Goal: Task Accomplishment & Management: Use online tool/utility

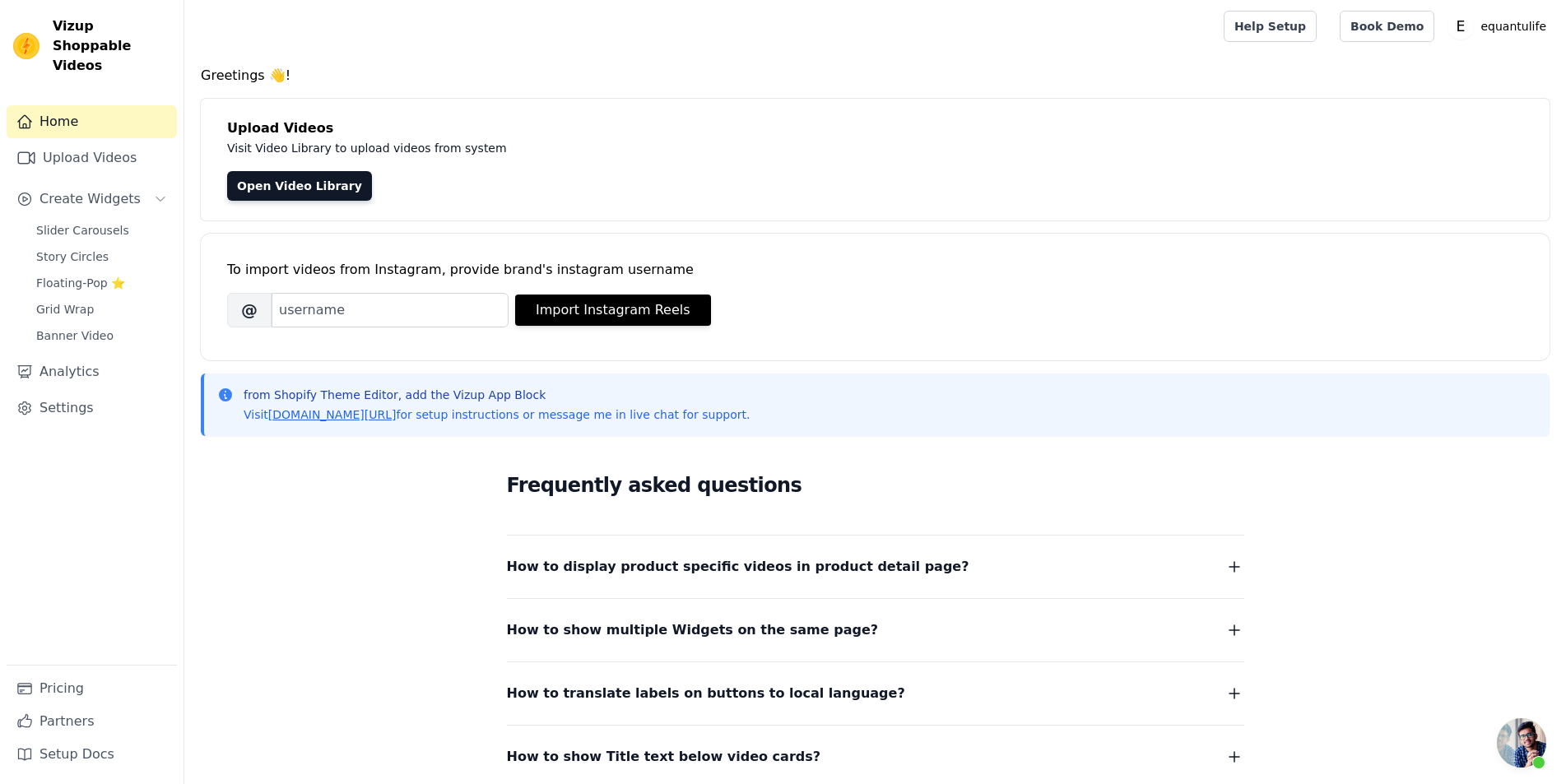
scroll to position [139, 0]
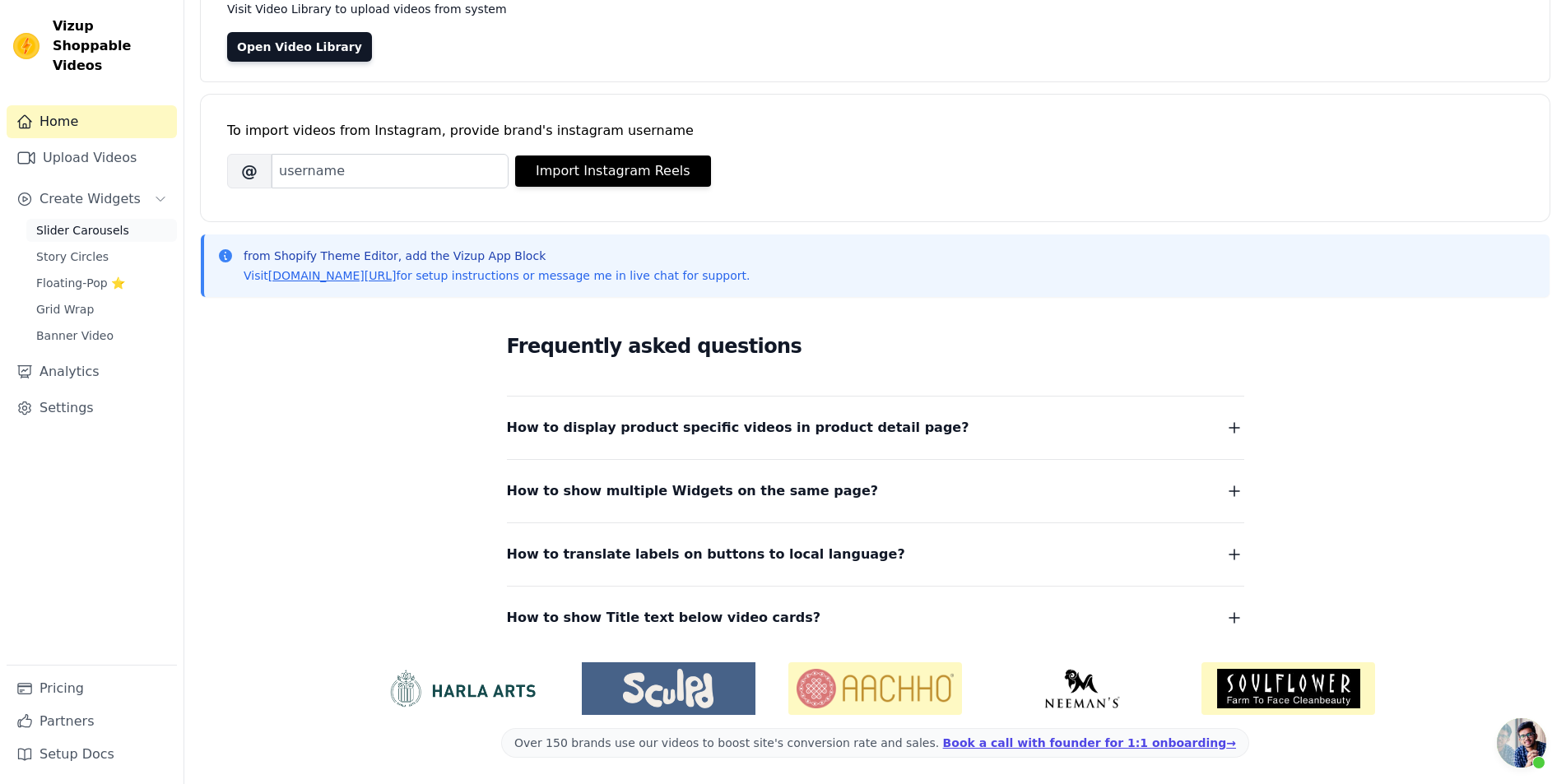
click at [98, 223] on span "Slider Carousels" at bounding box center [83, 230] width 93 height 16
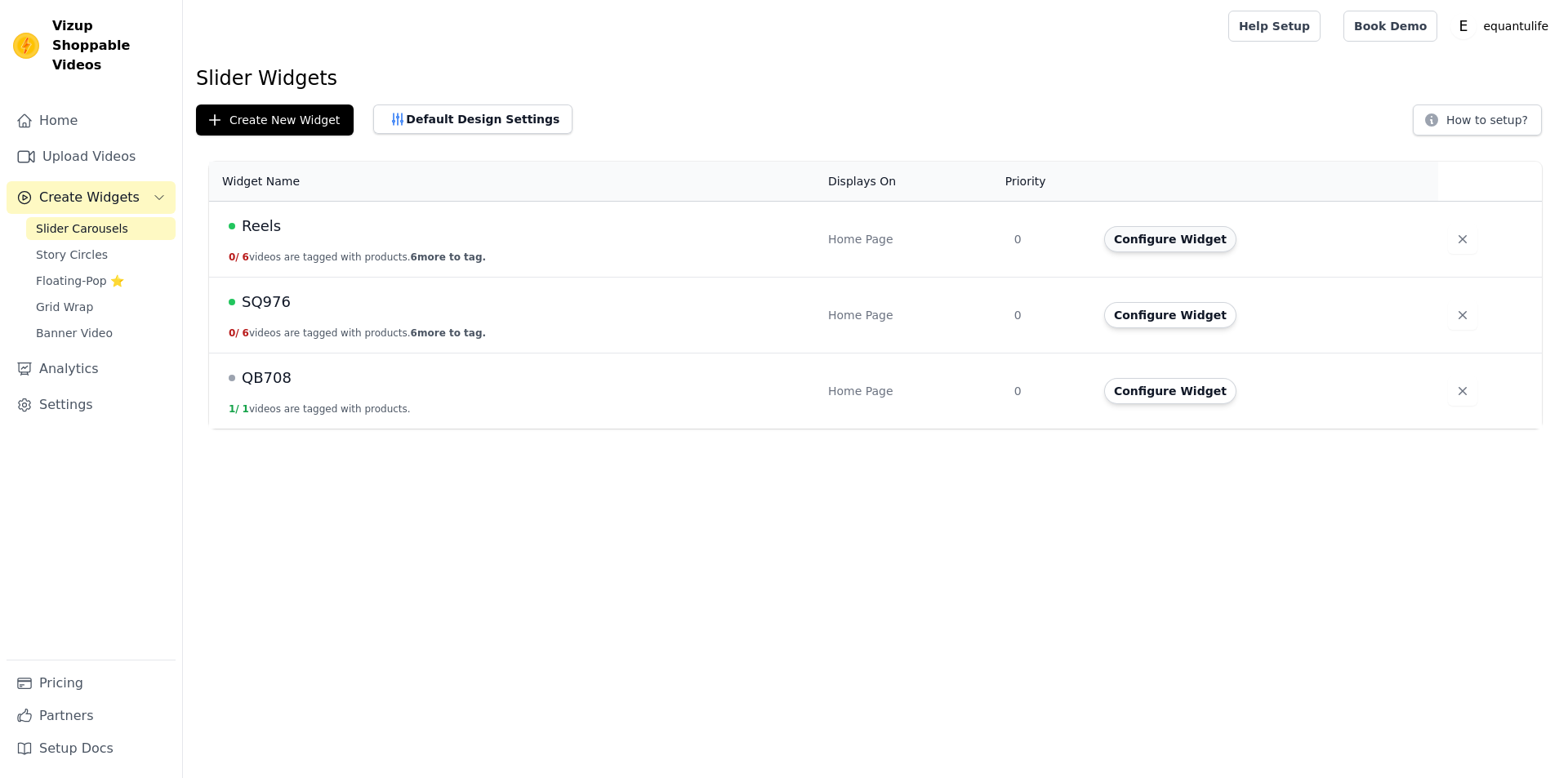
click at [1160, 239] on button "Configure Widget" at bounding box center [1171, 239] width 133 height 27
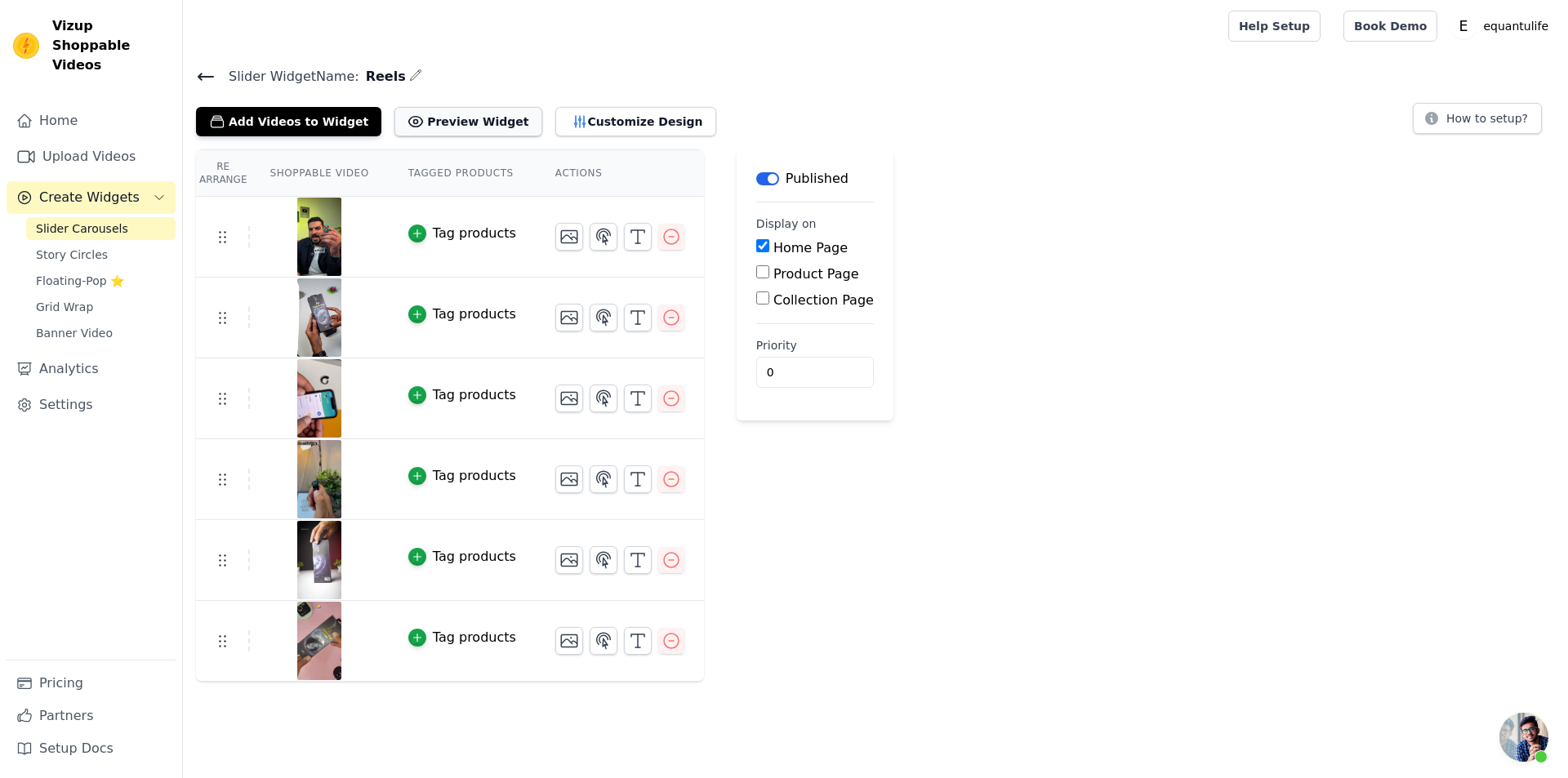
scroll to position [107, 0]
click at [592, 116] on button "Customize Design" at bounding box center [636, 122] width 161 height 29
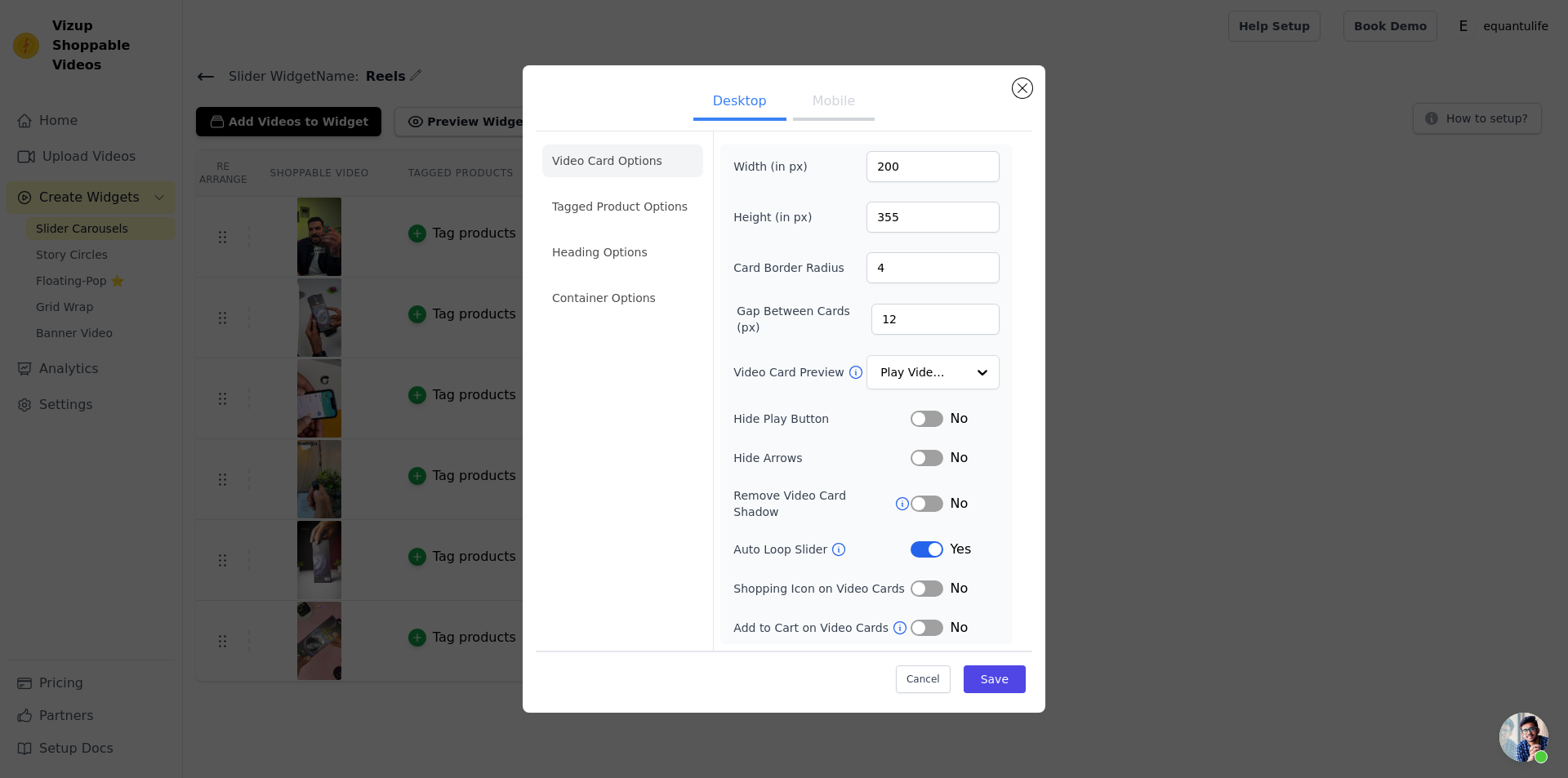
click at [936, 427] on button "Label" at bounding box center [927, 419] width 33 height 16
click at [837, 116] on button "Mobile" at bounding box center [833, 103] width 81 height 36
click at [921, 416] on button "Label" at bounding box center [927, 418] width 33 height 16
click at [984, 683] on button "Save" at bounding box center [995, 680] width 62 height 27
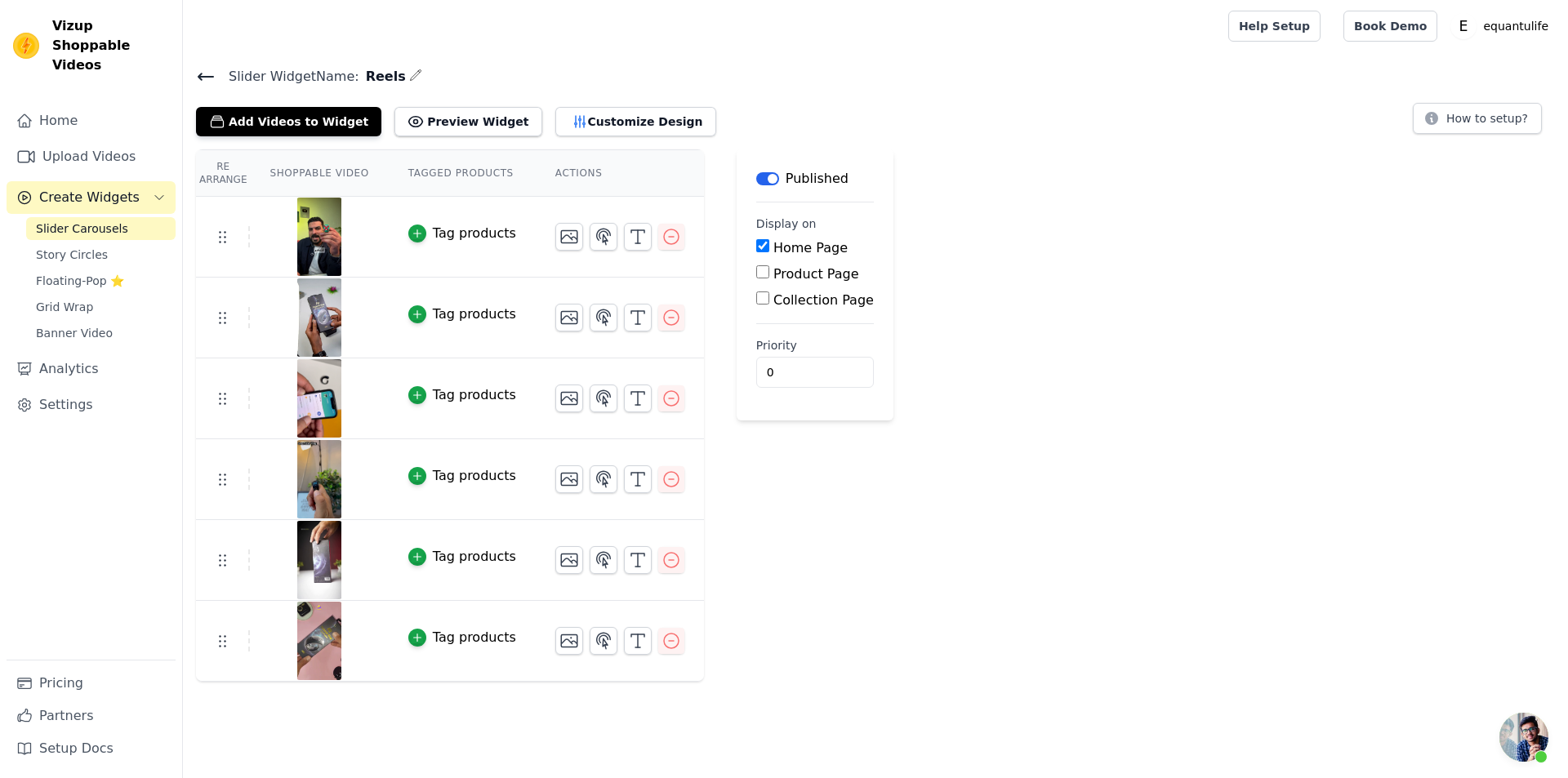
click at [204, 82] on icon at bounding box center [206, 76] width 20 height 20
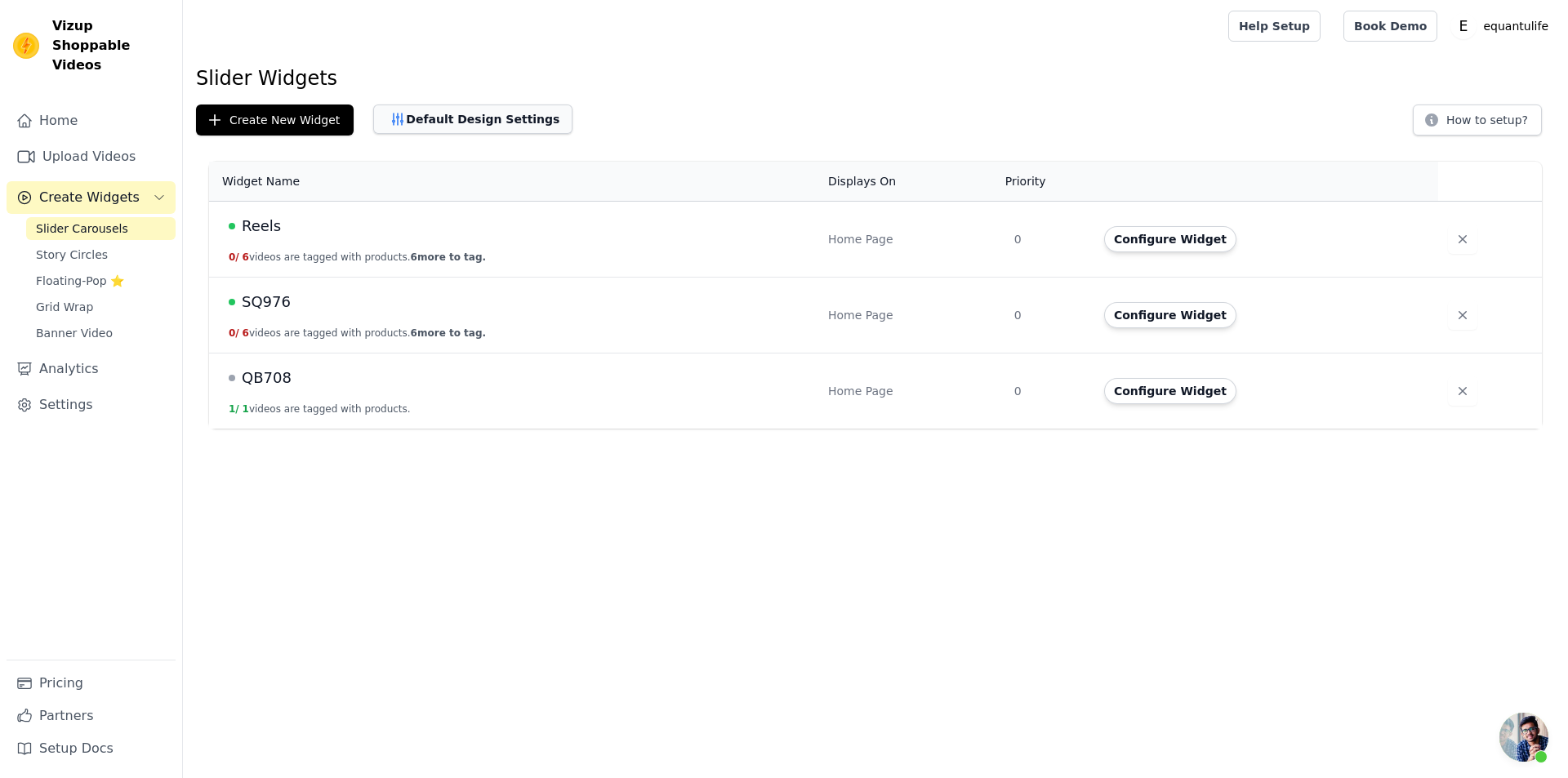
click at [512, 130] on button "Default Design Settings" at bounding box center [473, 119] width 200 height 29
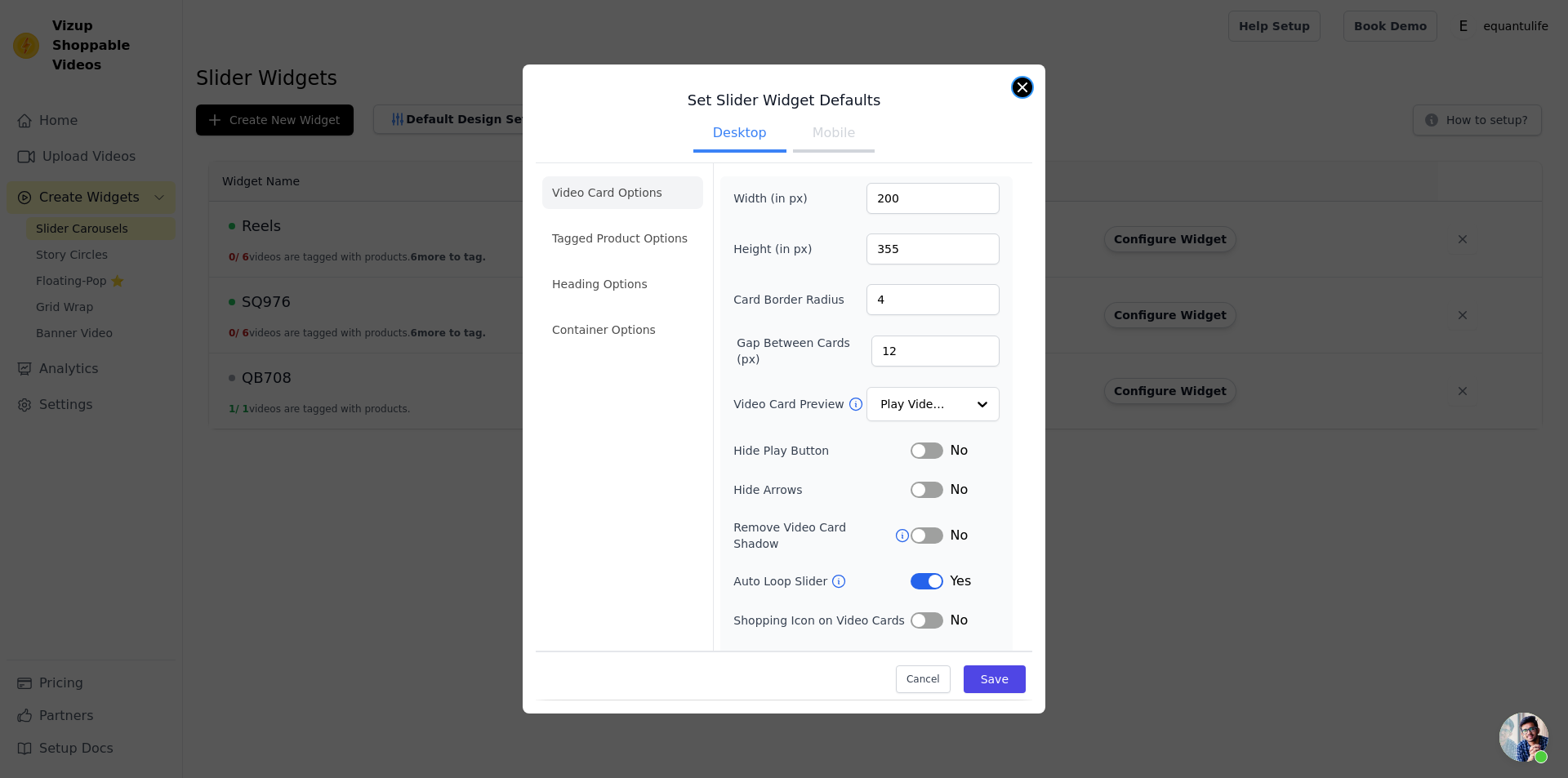
click at [1028, 80] on button "Close modal" at bounding box center [1022, 87] width 20 height 20
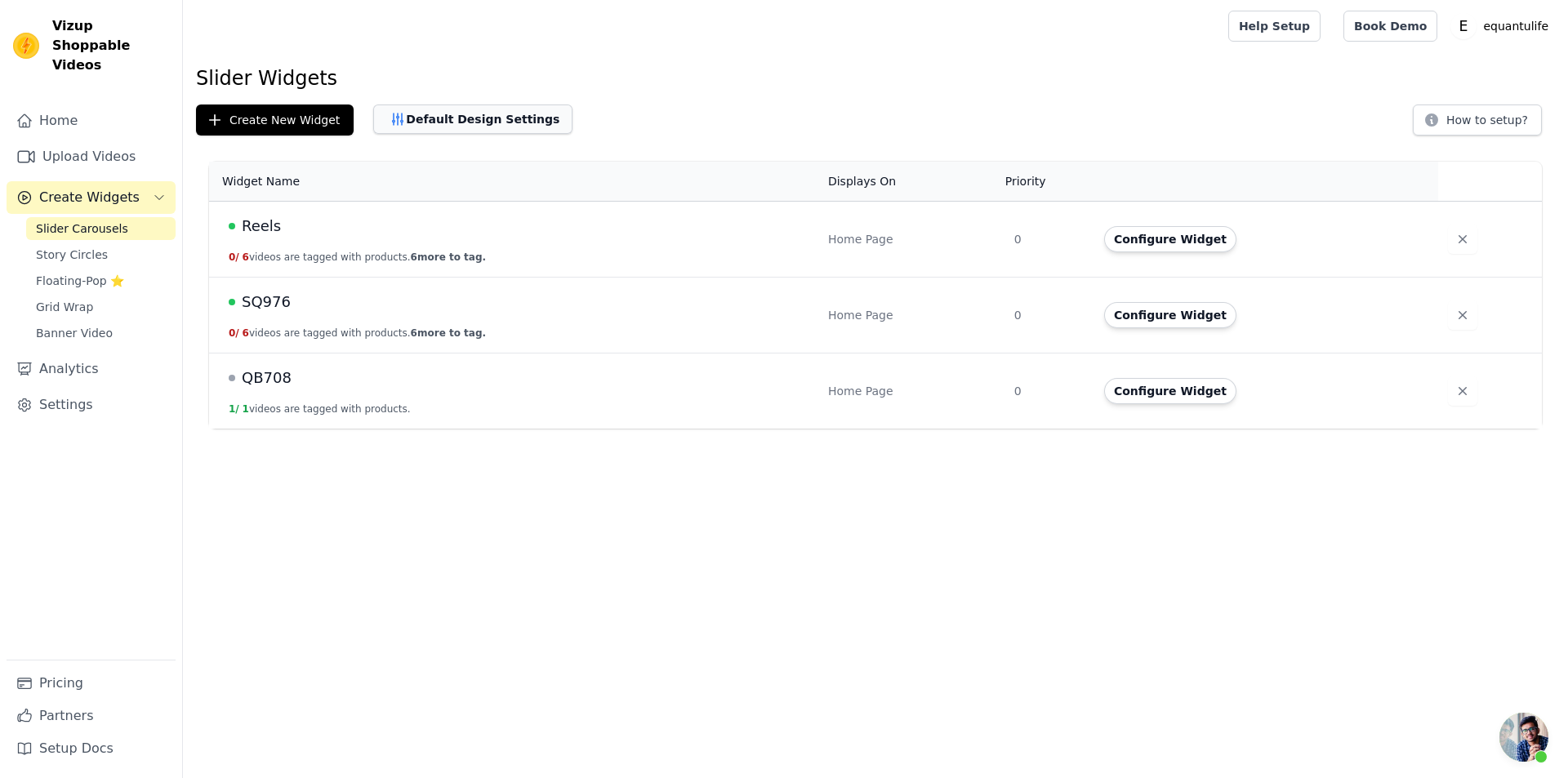
click at [425, 125] on button "Default Design Settings" at bounding box center [473, 119] width 200 height 29
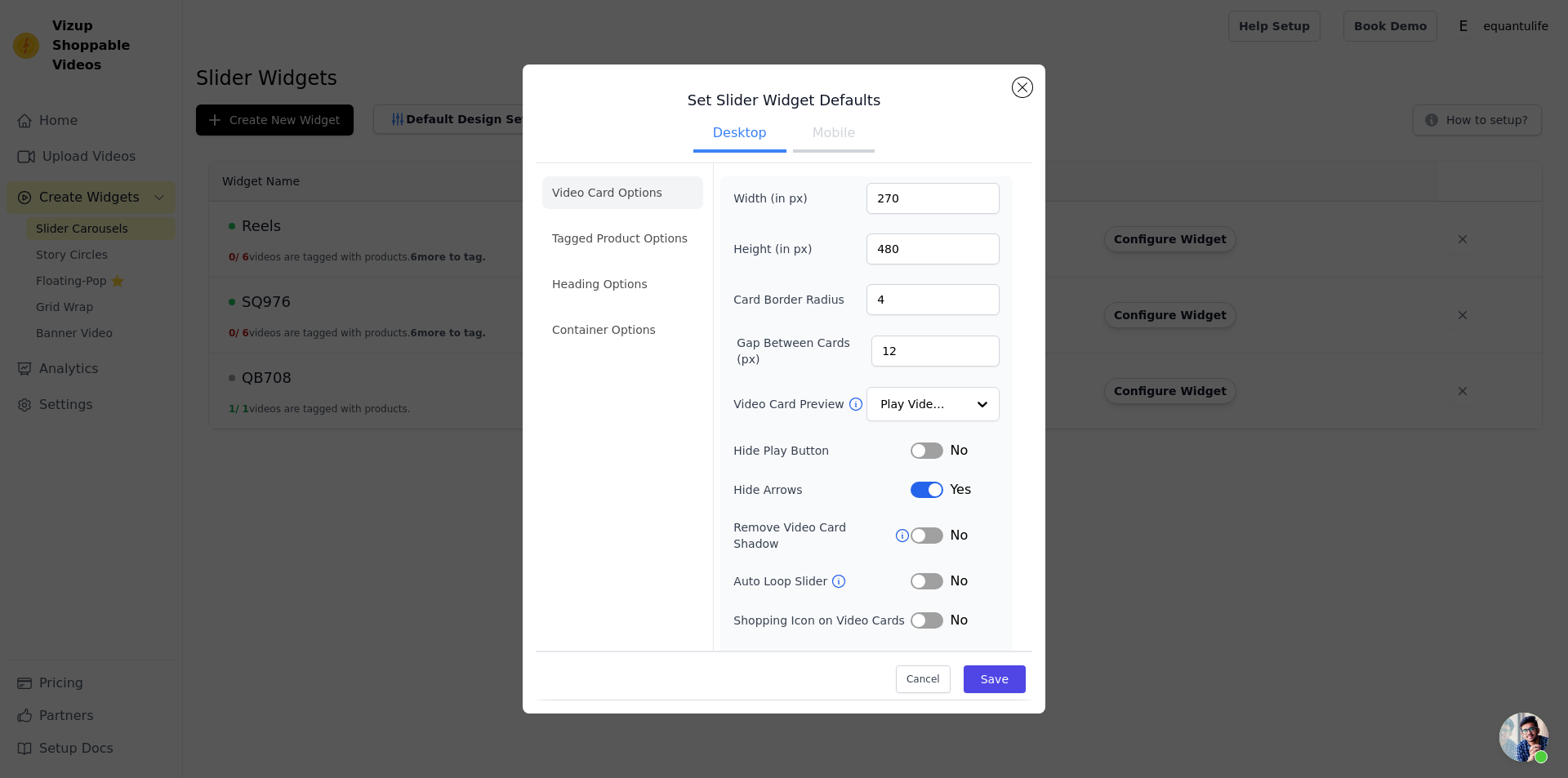
click at [918, 451] on button "Label" at bounding box center [927, 450] width 33 height 16
click at [989, 674] on button "Save" at bounding box center [995, 680] width 62 height 27
click at [911, 490] on button "Label" at bounding box center [927, 490] width 33 height 16
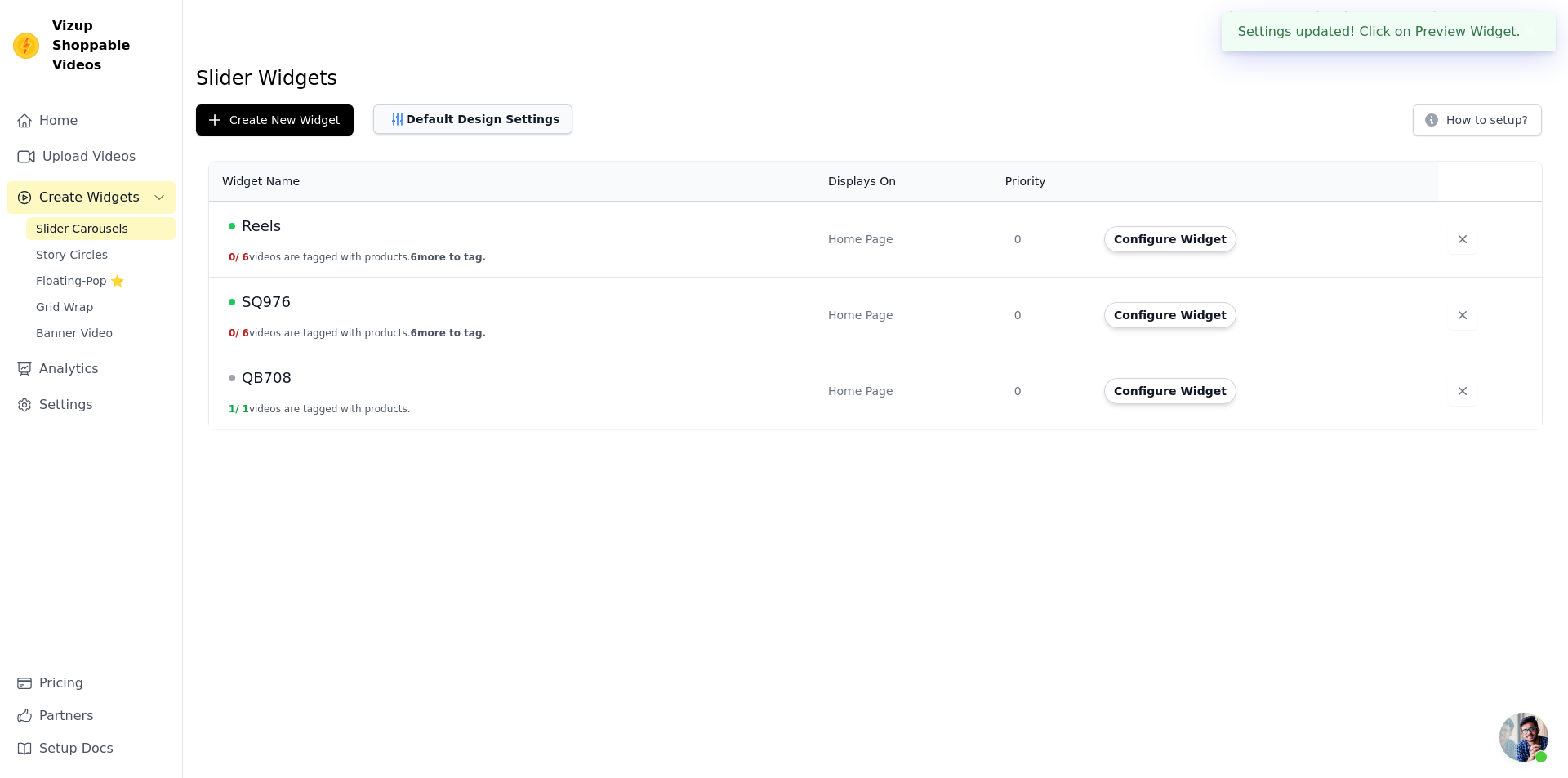
click at [396, 116] on icon "button" at bounding box center [397, 119] width 16 height 16
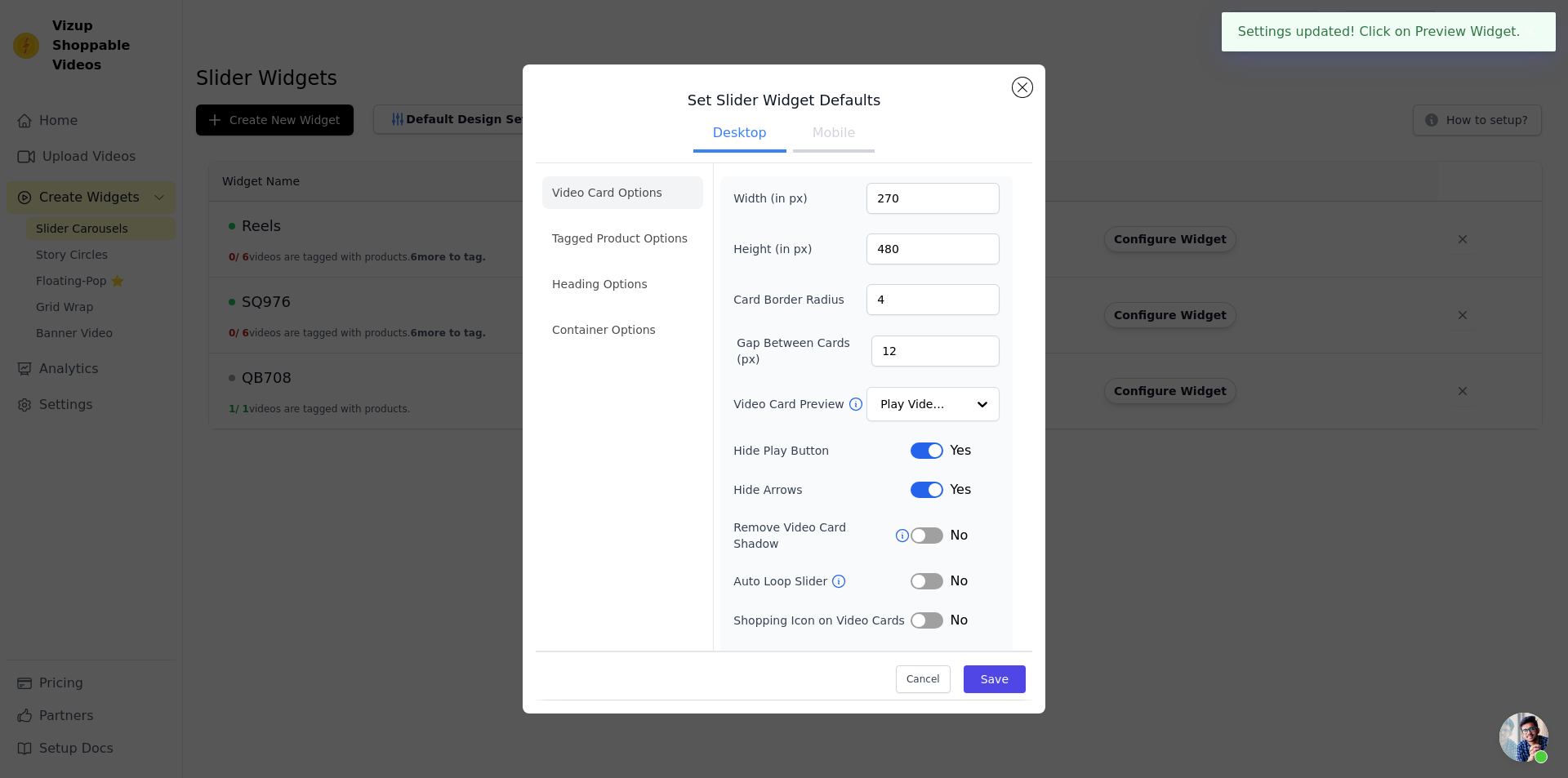
click at [911, 491] on button "Label" at bounding box center [927, 490] width 33 height 16
click at [969, 671] on button "Save" at bounding box center [995, 680] width 62 height 27
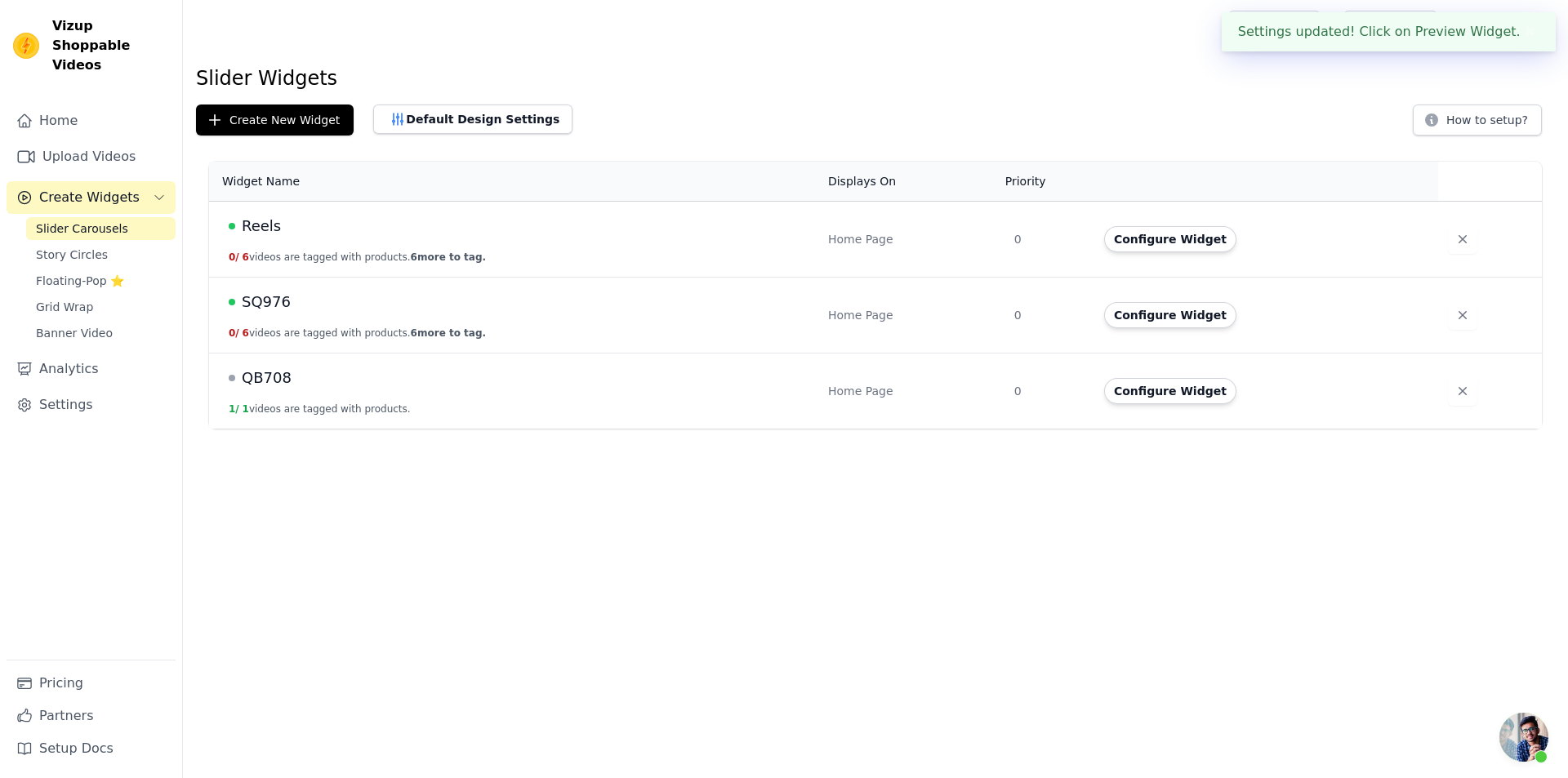
click at [815, 140] on div "Slider Widgets Create New Widget Set Slider Widget Defaults Desktop Mobile Vide…" at bounding box center [876, 250] width 1386 height 370
click at [451, 122] on button "Default Design Settings" at bounding box center [473, 119] width 200 height 29
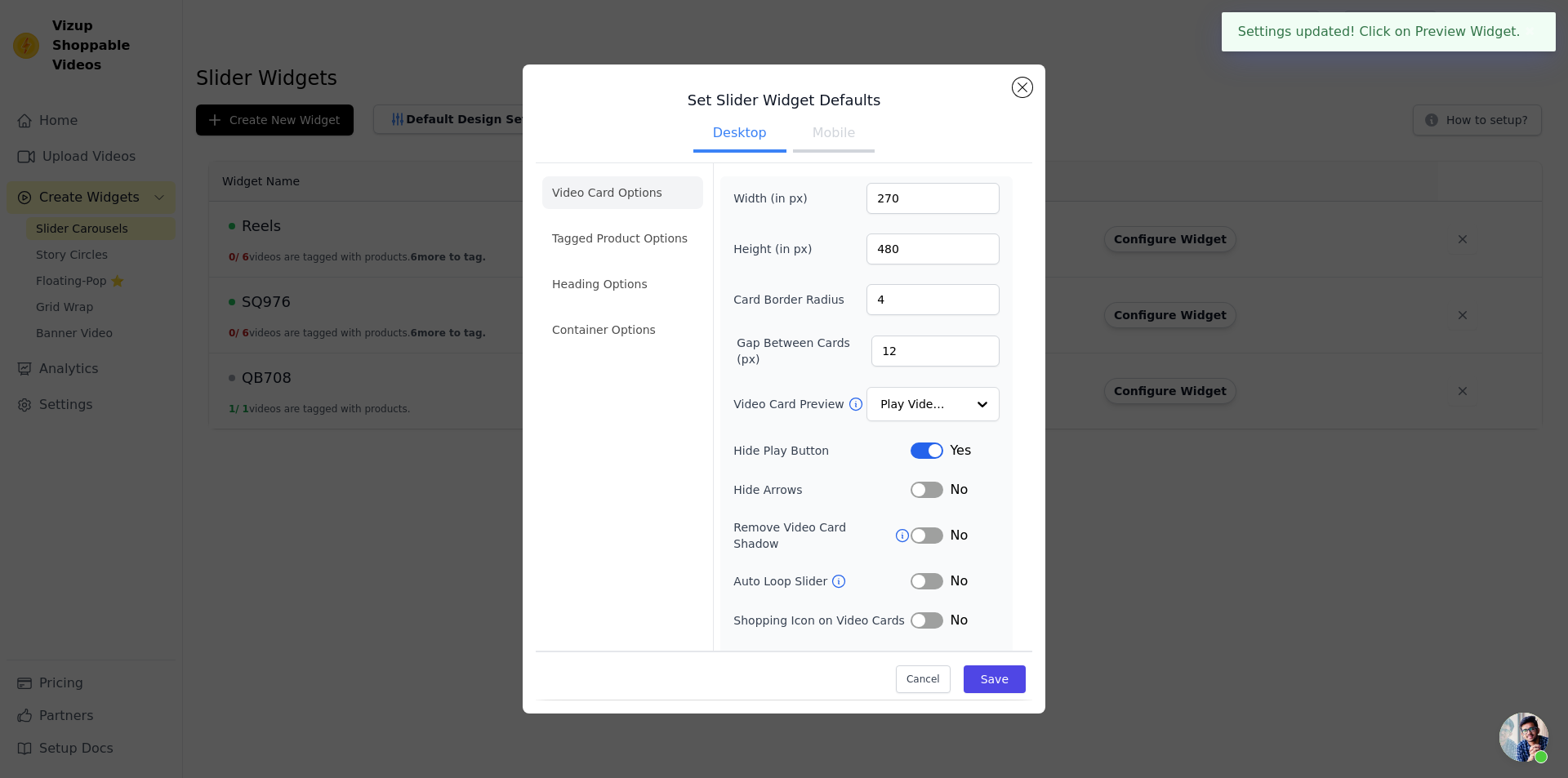
click at [845, 133] on button "Mobile" at bounding box center [833, 134] width 81 height 36
click at [921, 454] on button "Label" at bounding box center [927, 450] width 33 height 16
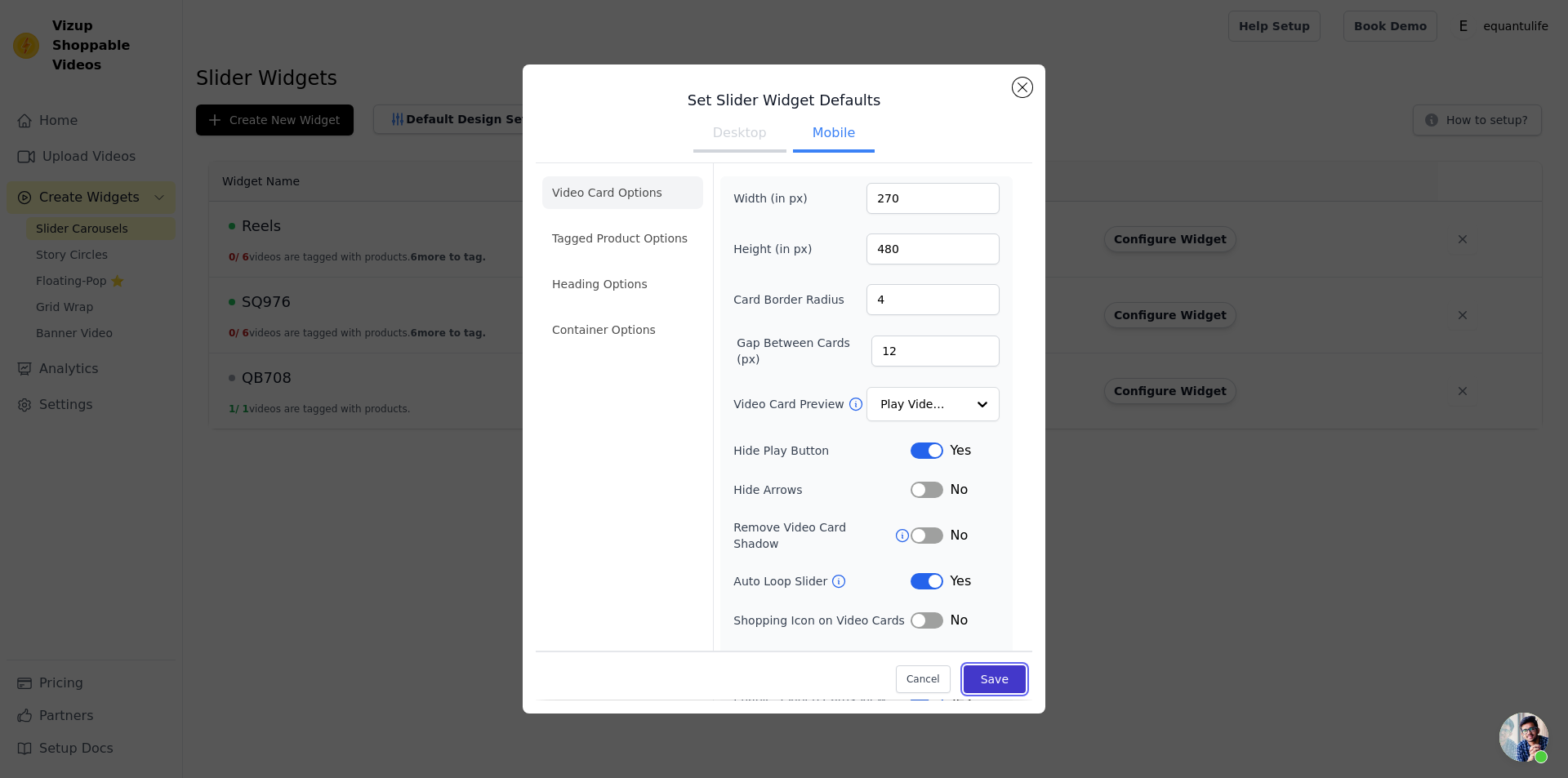
click at [982, 688] on button "Save" at bounding box center [995, 680] width 62 height 27
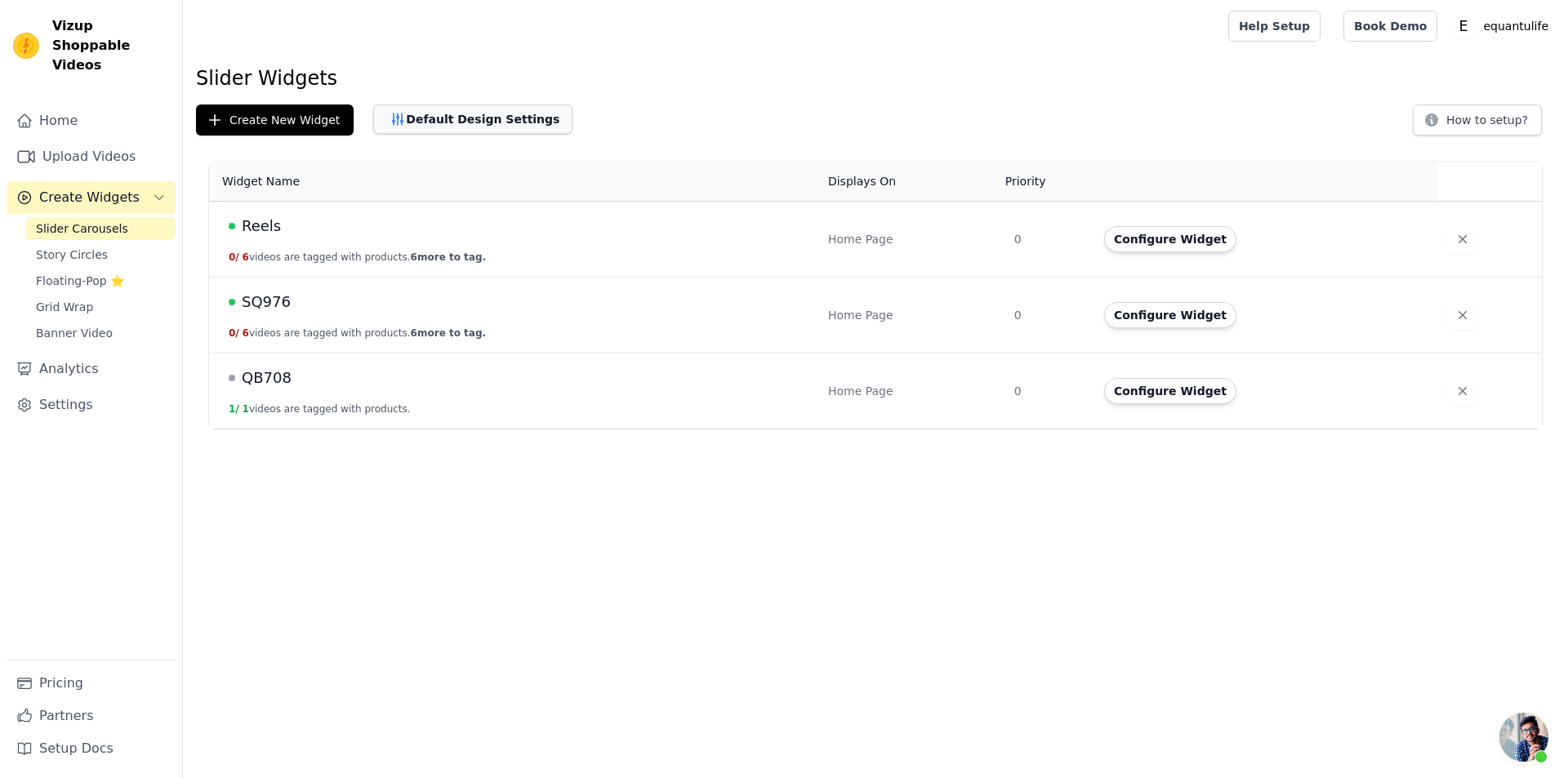
click at [444, 119] on button "Default Design Settings" at bounding box center [473, 119] width 200 height 29
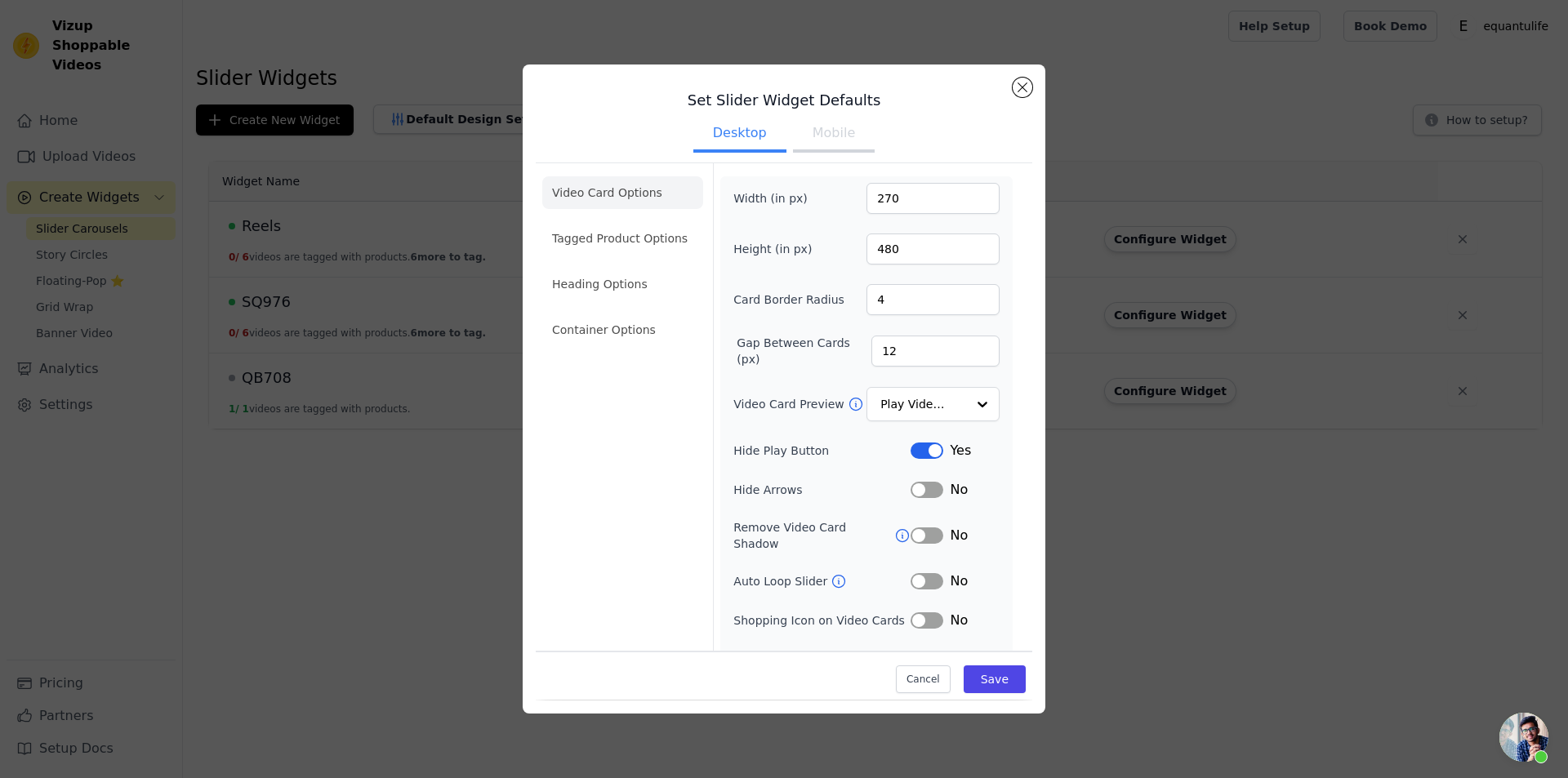
click at [923, 445] on button "Label" at bounding box center [927, 450] width 33 height 16
click at [995, 686] on button "Save" at bounding box center [995, 680] width 62 height 27
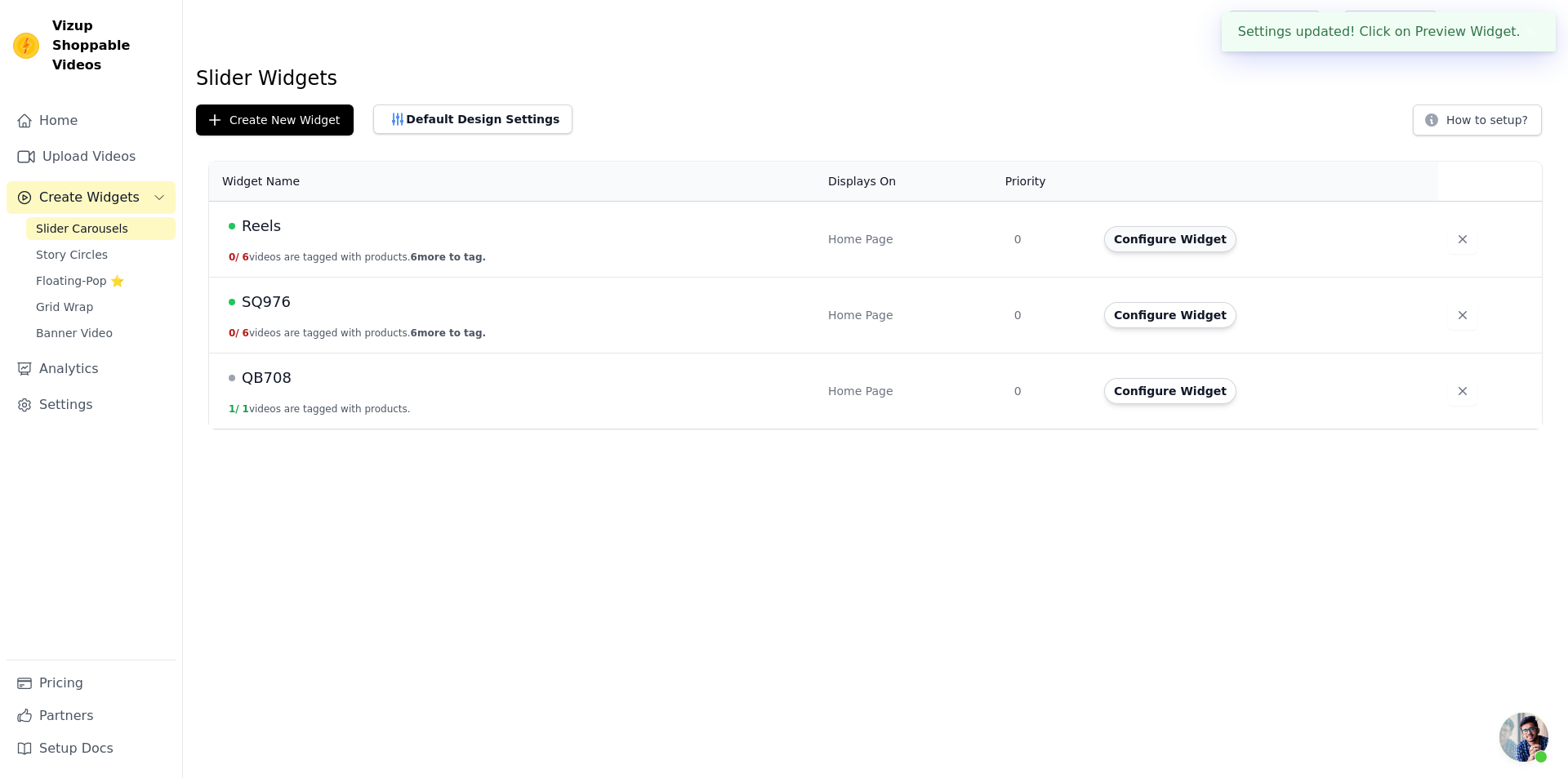
click at [1168, 244] on button "Configure Widget" at bounding box center [1171, 239] width 133 height 27
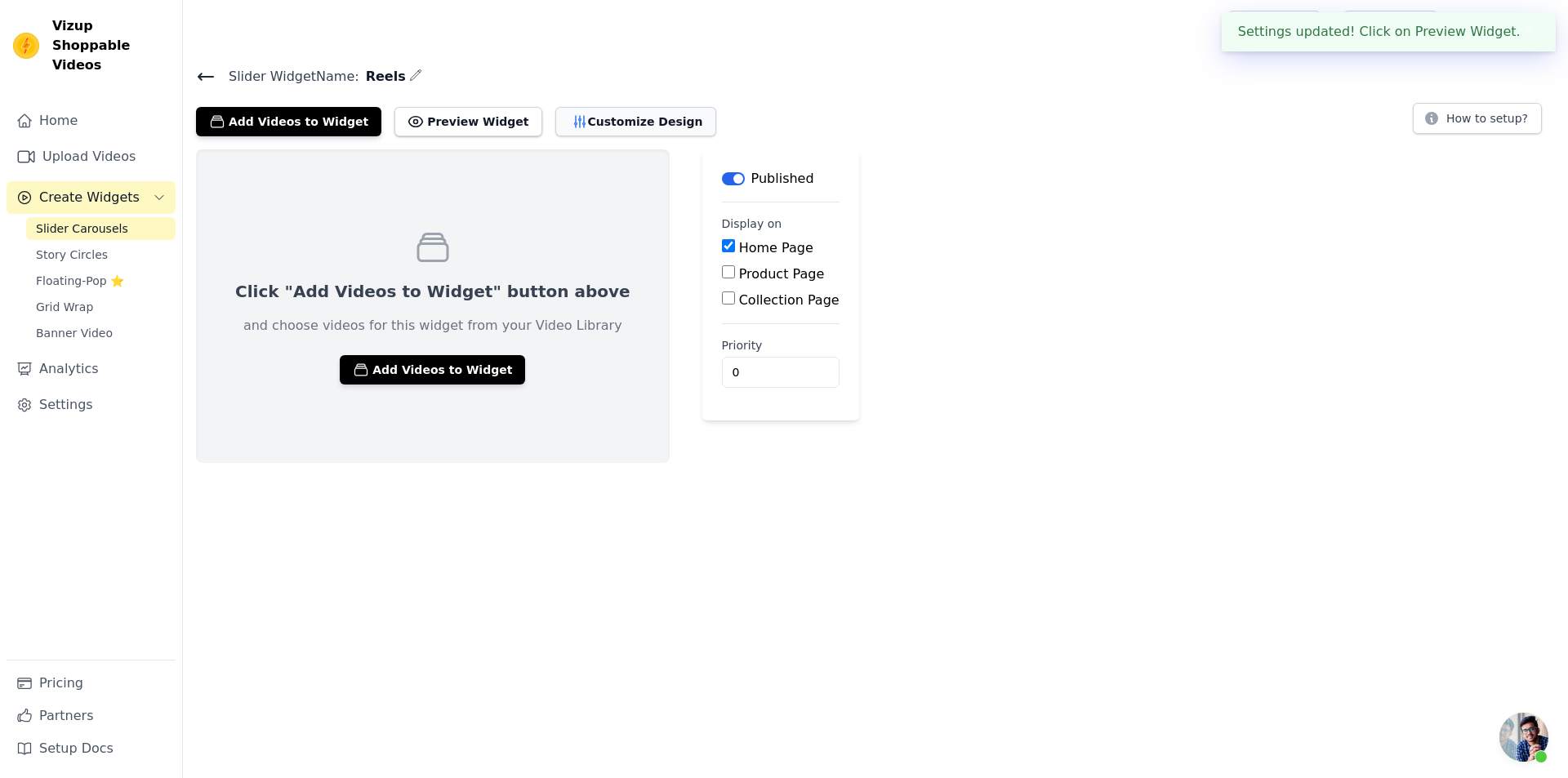
click at [556, 122] on button "Customize Design" at bounding box center [636, 122] width 161 height 29
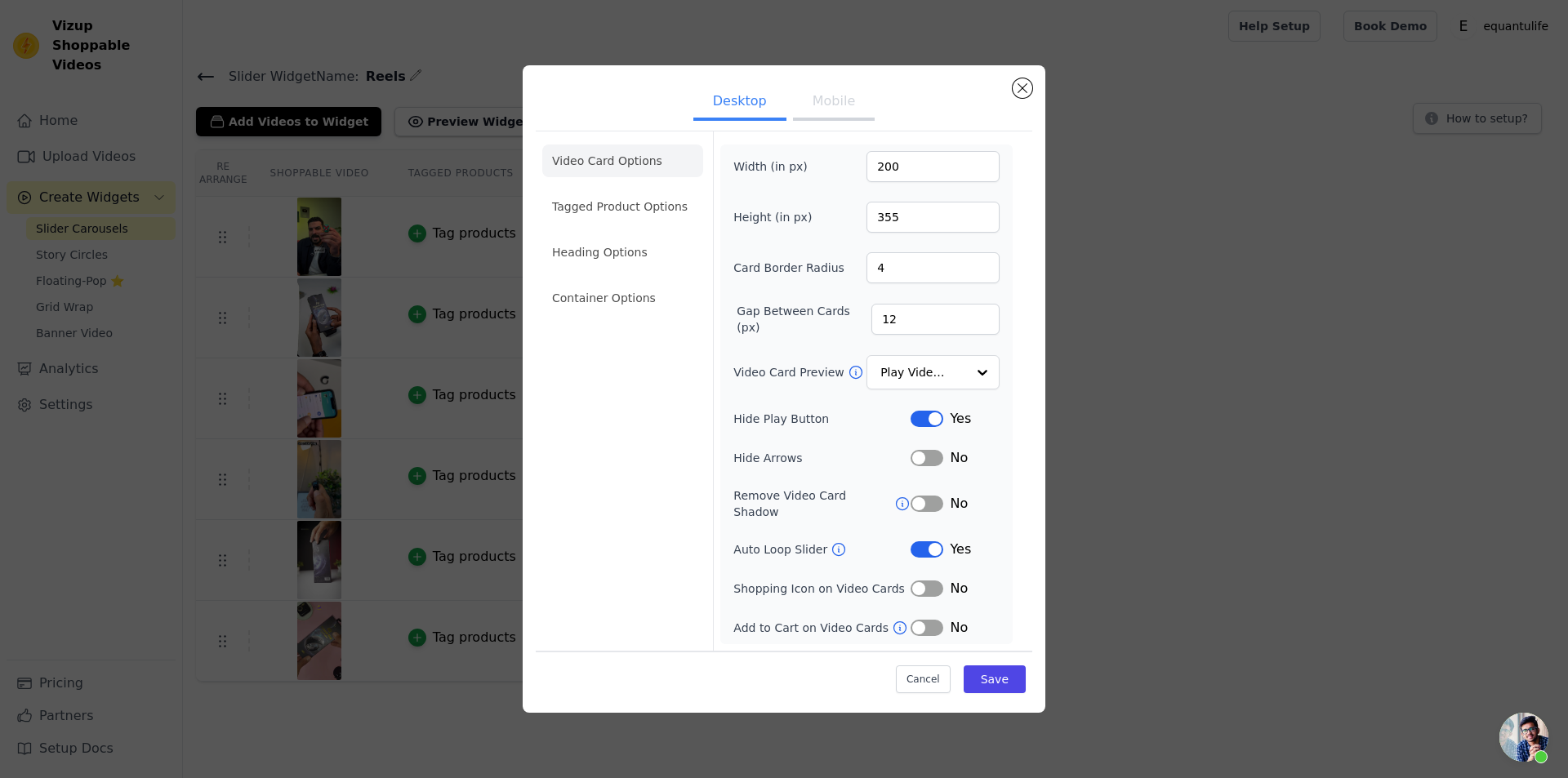
click at [933, 415] on div "Yes" at bounding box center [956, 419] width 89 height 20
click at [933, 419] on button "Label" at bounding box center [927, 419] width 33 height 16
click at [851, 104] on button "Mobile" at bounding box center [833, 103] width 81 height 36
click at [923, 417] on button "Label" at bounding box center [927, 418] width 33 height 16
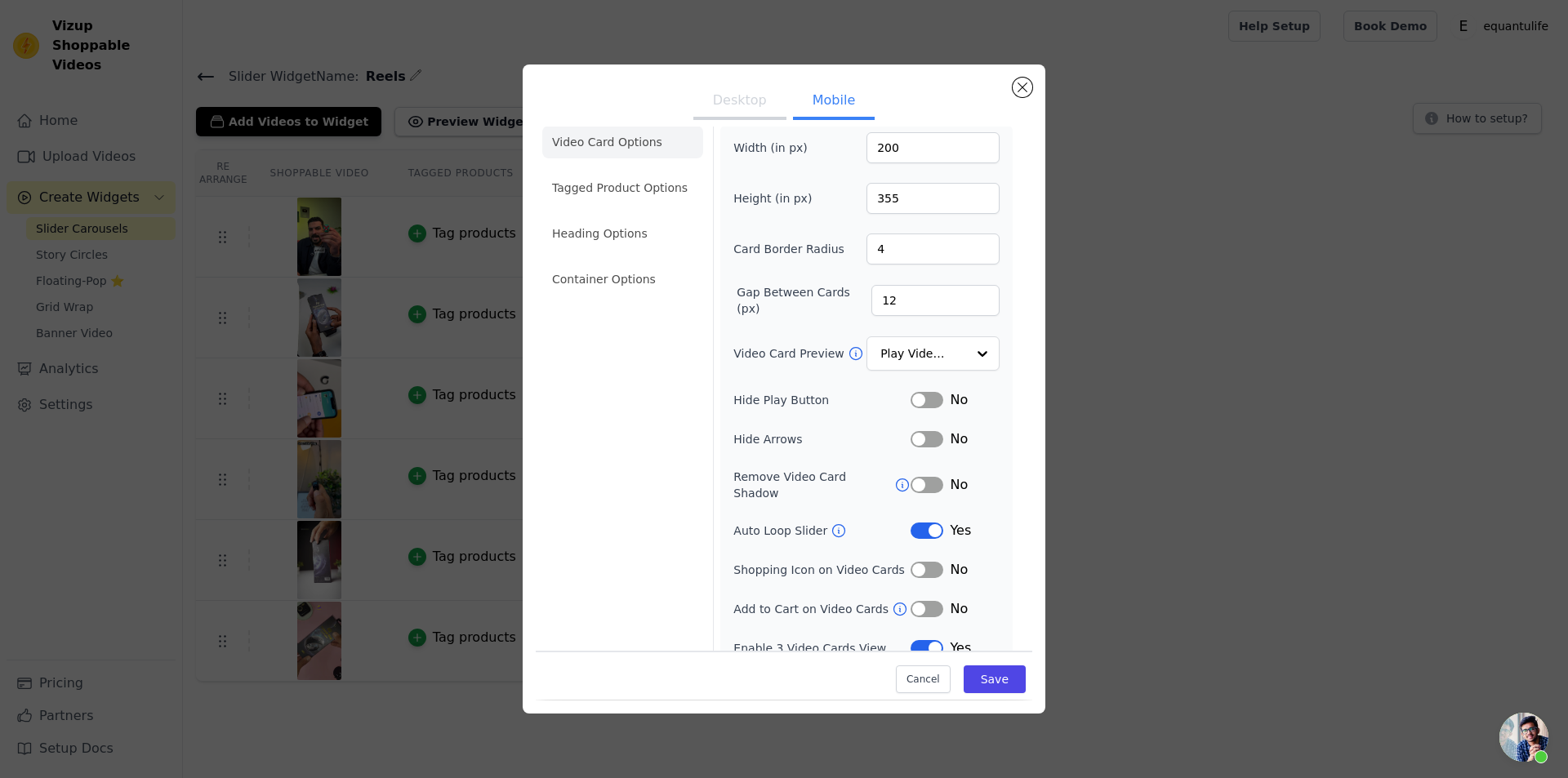
scroll to position [23, 0]
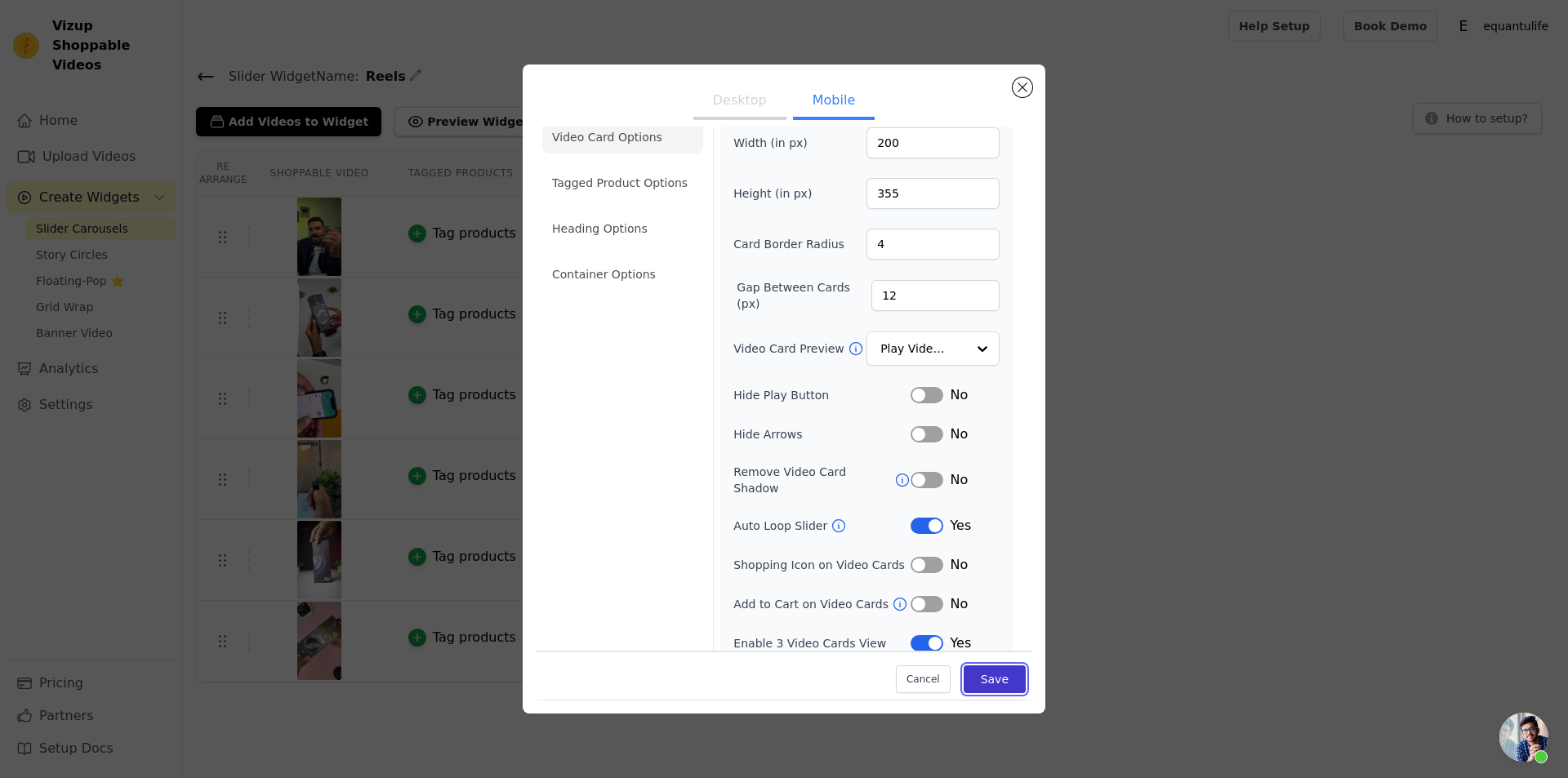
click at [988, 675] on button "Save" at bounding box center [995, 680] width 62 height 27
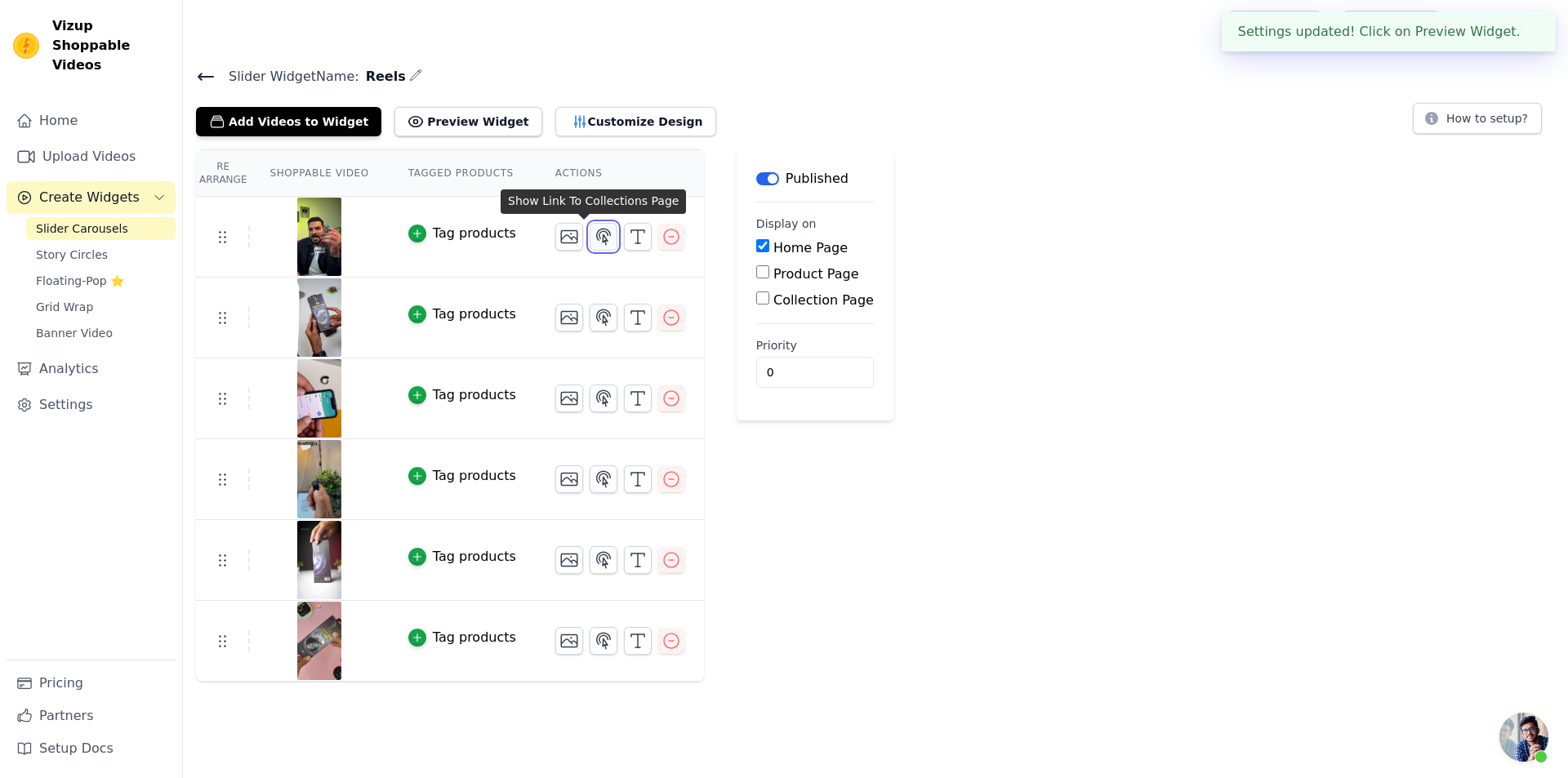
click at [597, 237] on icon "button" at bounding box center [604, 236] width 14 height 15
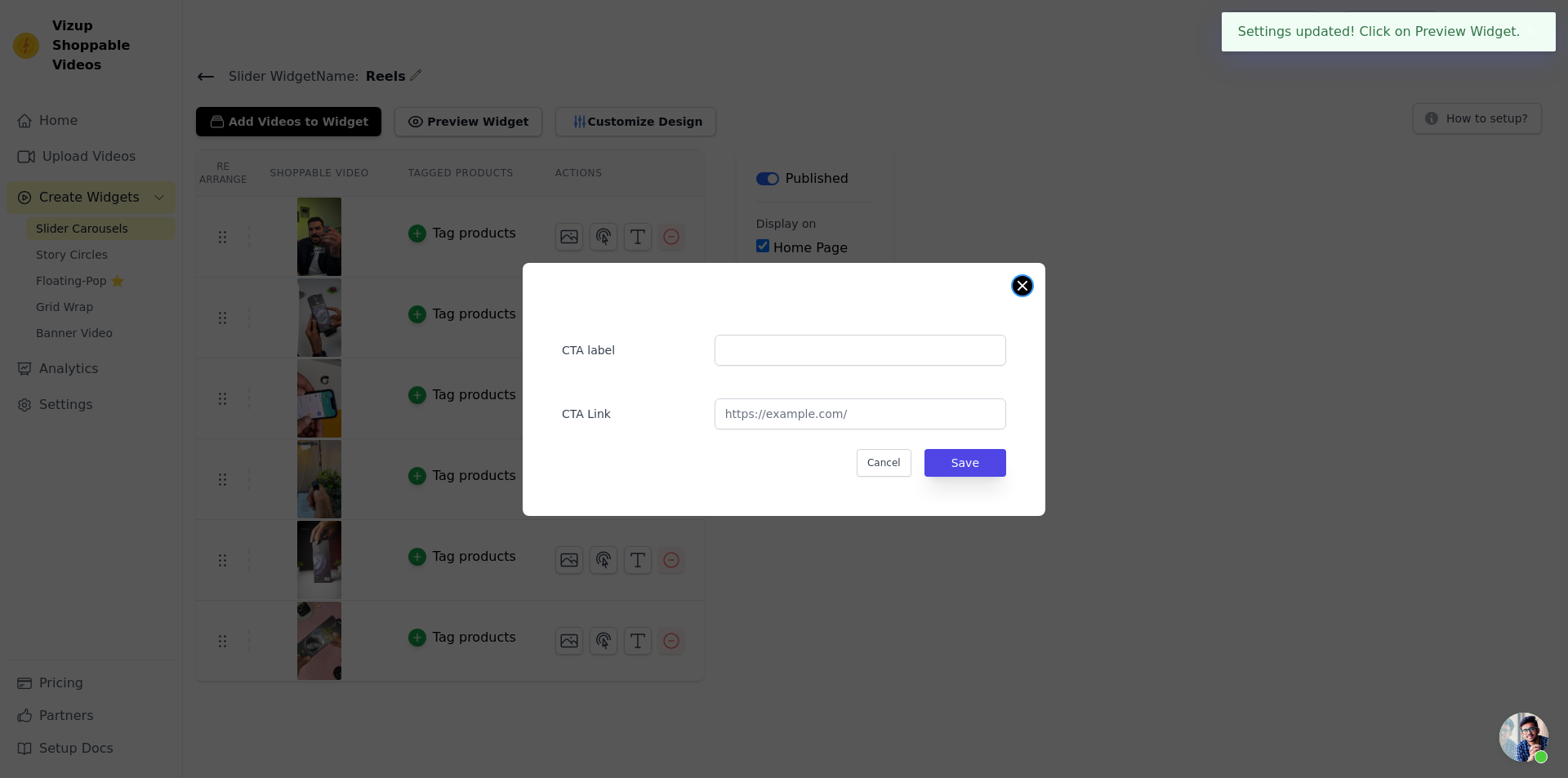
click at [1018, 283] on button "Close modal" at bounding box center [1022, 285] width 20 height 20
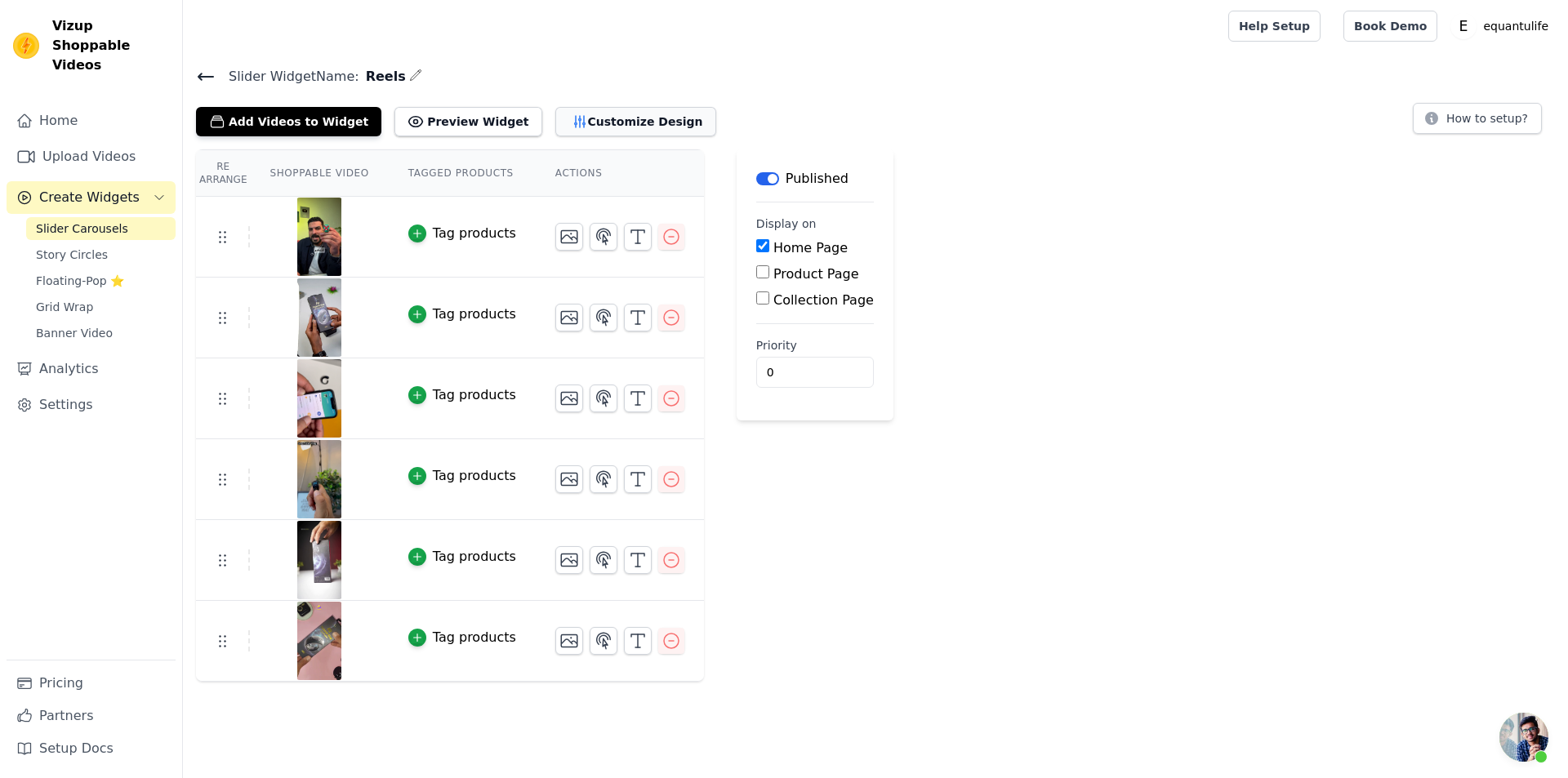
click at [576, 116] on button "Customize Design" at bounding box center [636, 122] width 161 height 29
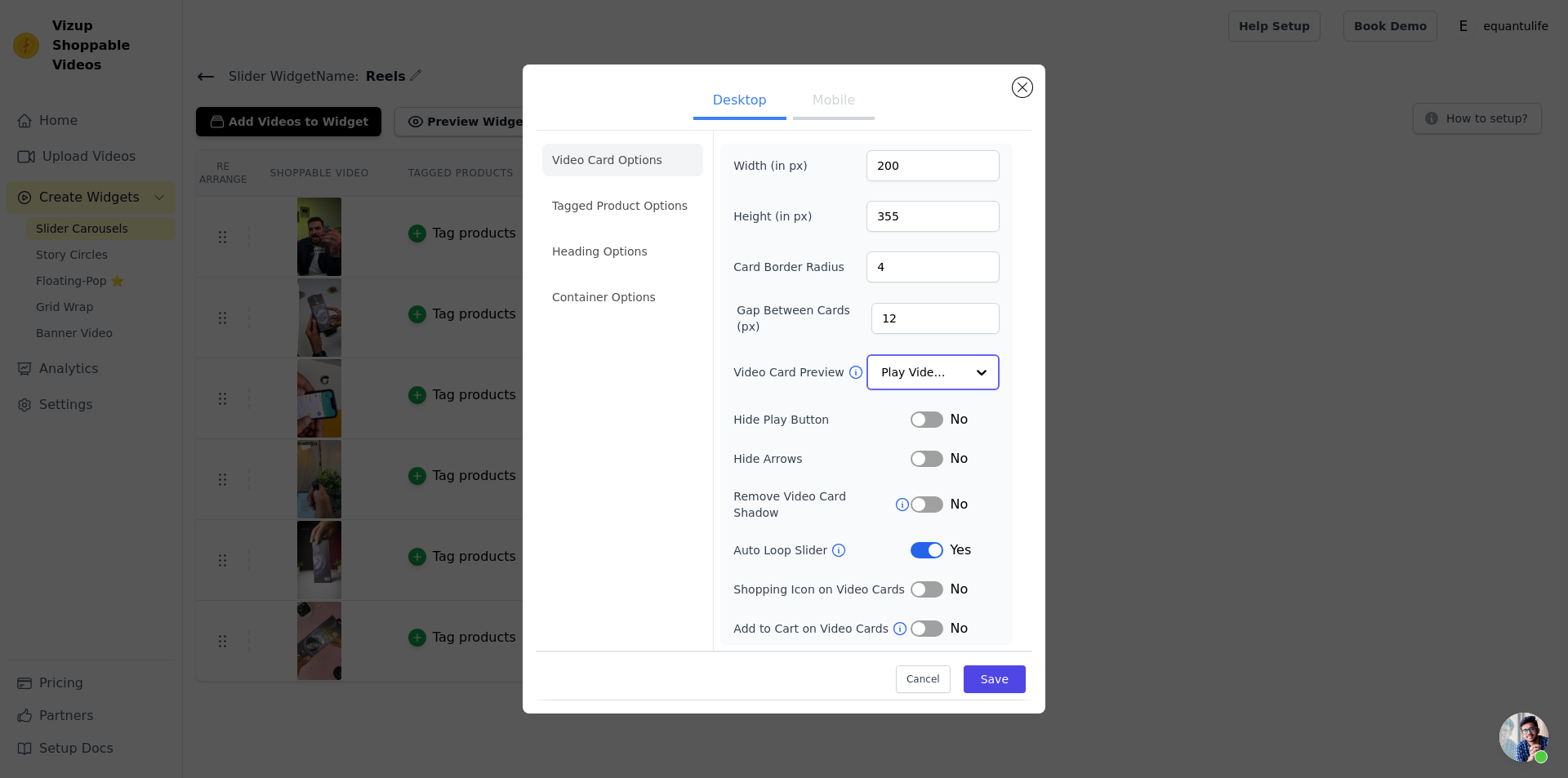
drag, startPoint x: 931, startPoint y: 374, endPoint x: 962, endPoint y: 377, distance: 31.1
click at [931, 374] on input "Video Card Preview" at bounding box center [923, 372] width 84 height 33
click at [825, 98] on button "Mobile" at bounding box center [833, 103] width 81 height 36
drag, startPoint x: 935, startPoint y: 370, endPoint x: 947, endPoint y: 389, distance: 22.5
click at [935, 370] on input "Video Card Preview" at bounding box center [923, 372] width 84 height 33
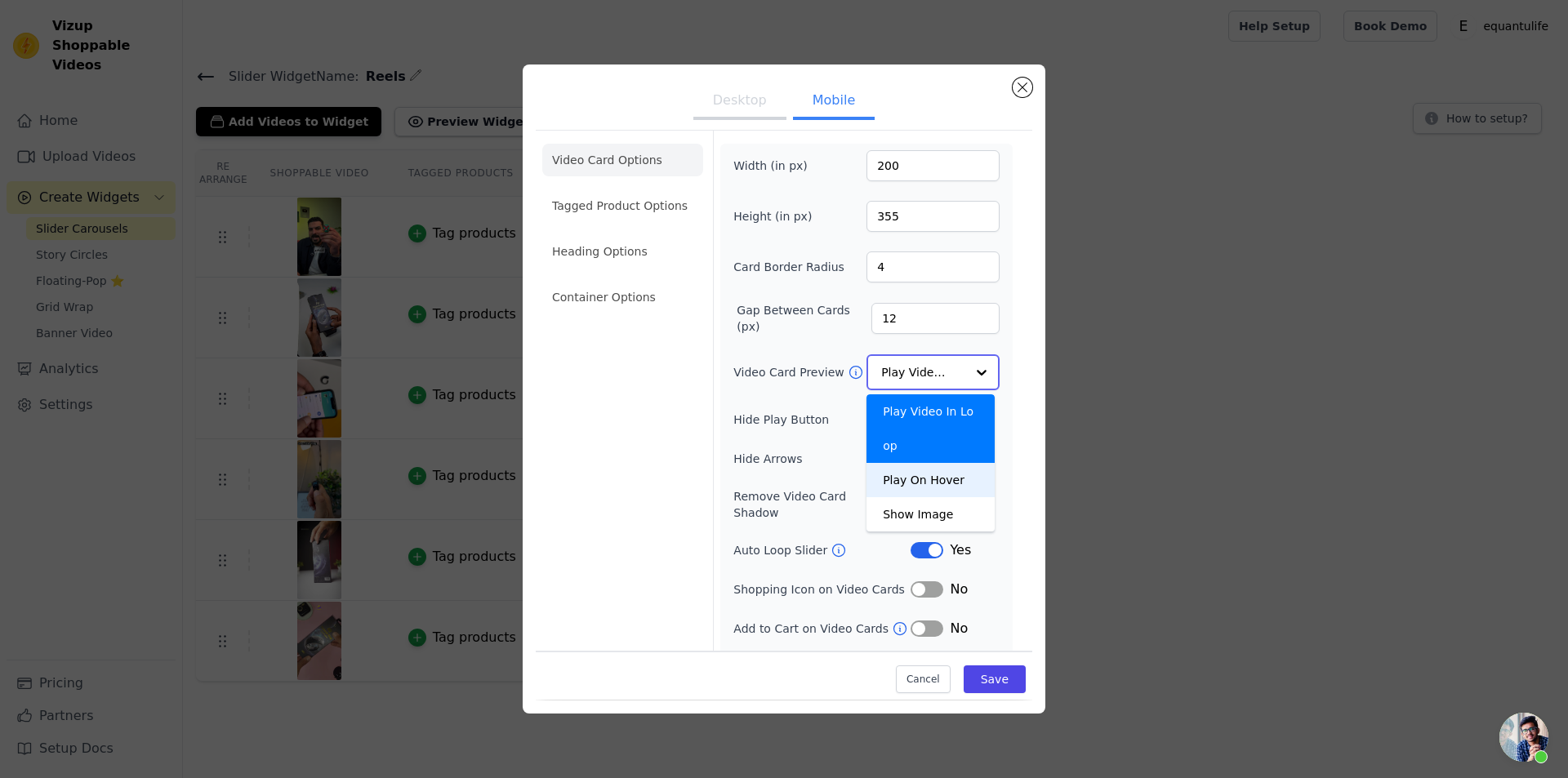
click at [920, 463] on div "Play On Hover" at bounding box center [931, 480] width 128 height 34
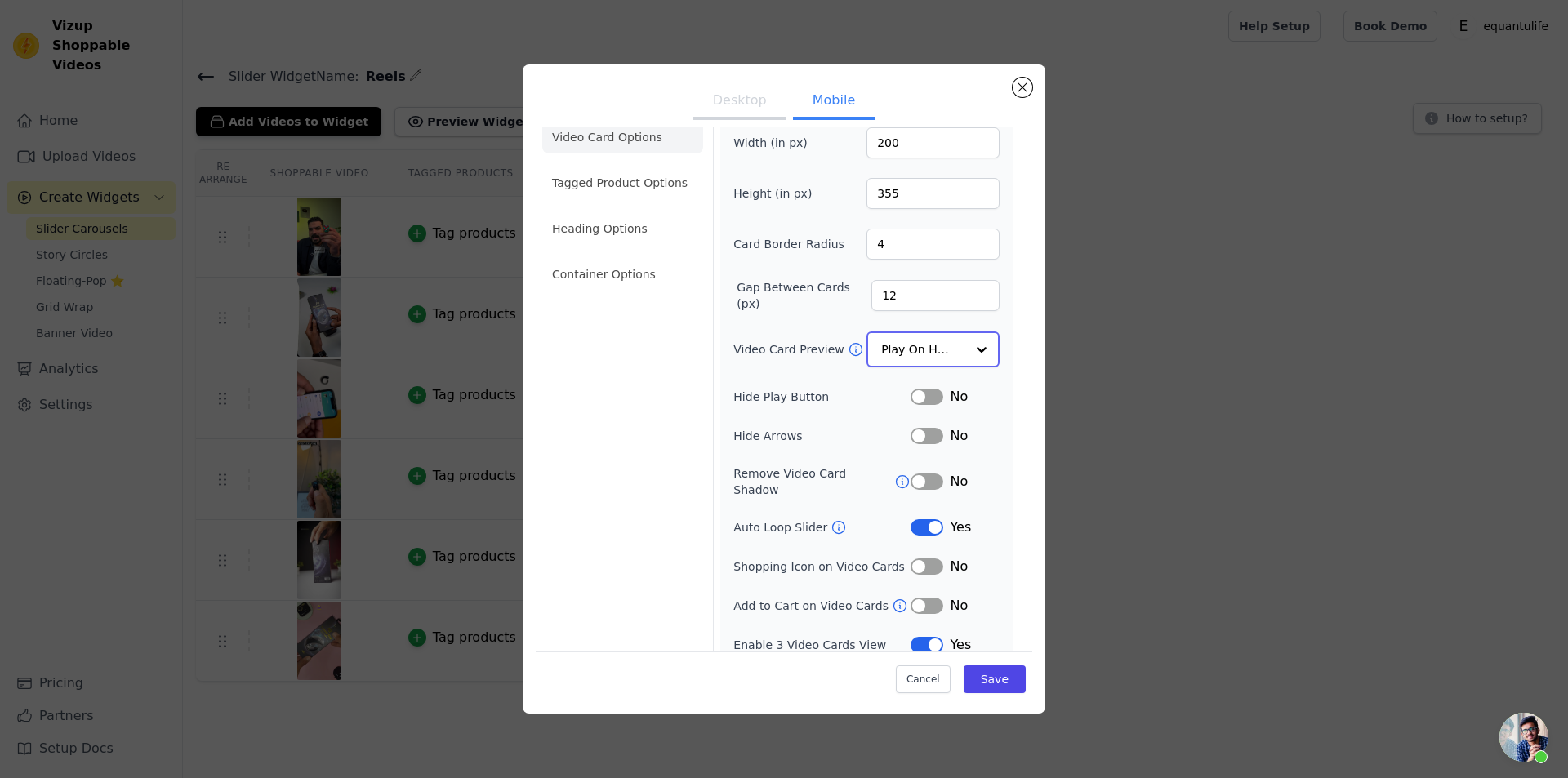
click at [891, 352] on input "Video Card Preview" at bounding box center [923, 349] width 84 height 33
click at [916, 392] on div "Play Video In Loop" at bounding box center [931, 406] width 128 height 68
click at [981, 681] on button "Save" at bounding box center [995, 680] width 62 height 27
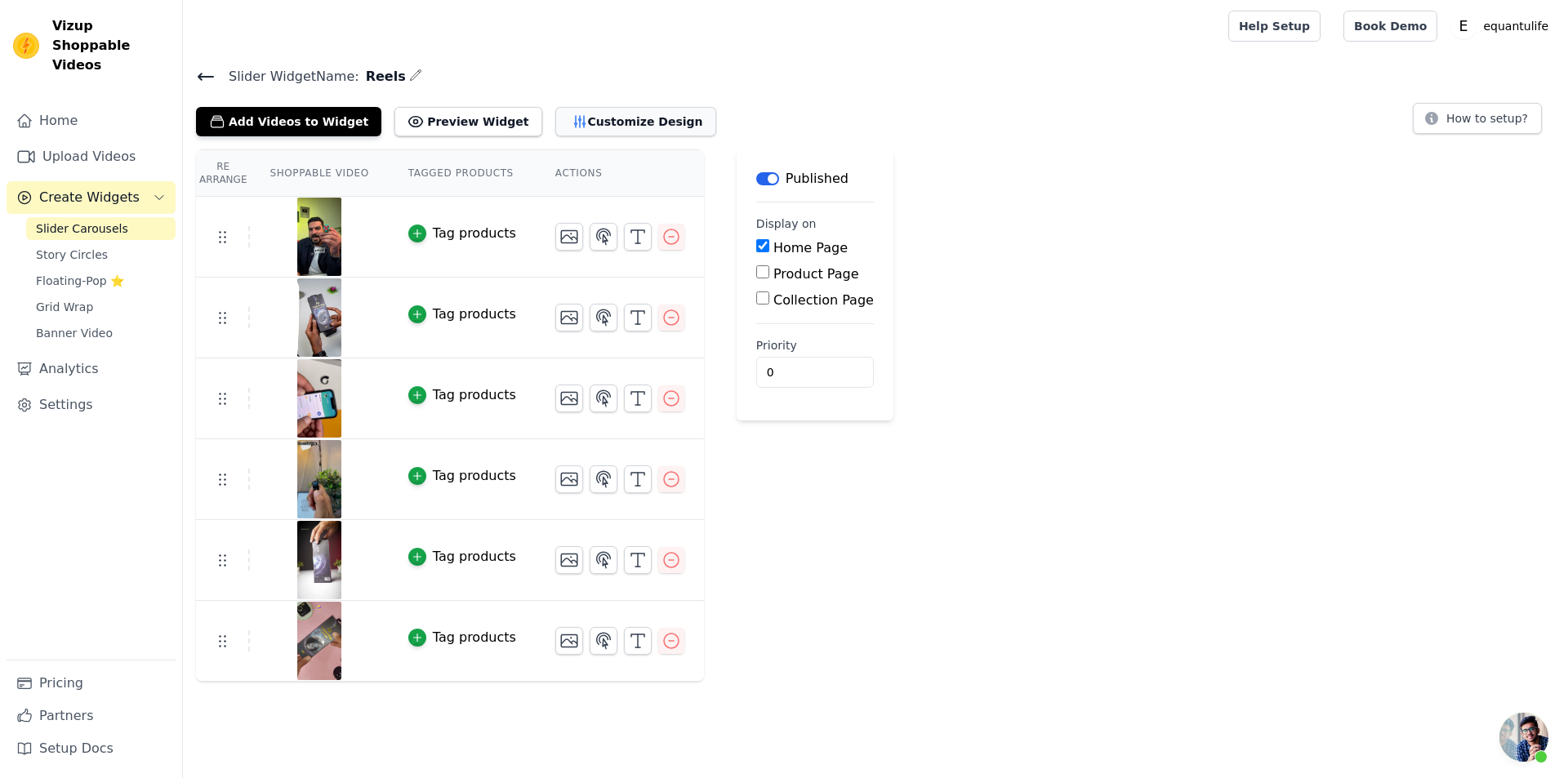
click at [575, 117] on icon "button" at bounding box center [580, 121] width 10 height 11
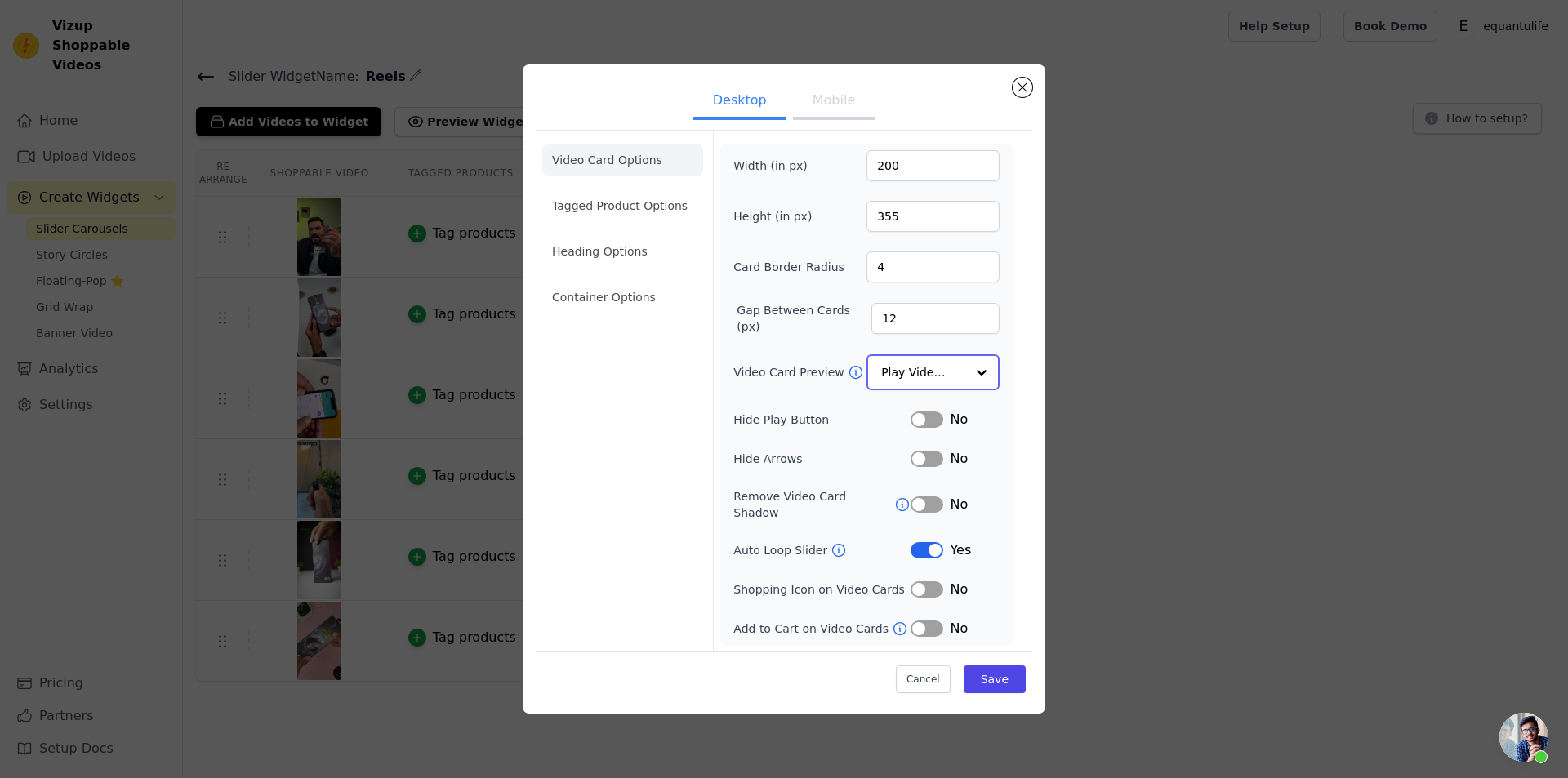
click at [941, 385] on input "Video Card Preview" at bounding box center [923, 372] width 84 height 33
drag, startPoint x: 920, startPoint y: 467, endPoint x: 921, endPoint y: 450, distance: 17.0
click at [920, 466] on button "Label" at bounding box center [927, 458] width 33 height 16
click at [928, 422] on button "Label" at bounding box center [927, 419] width 33 height 16
click at [820, 101] on button "Mobile" at bounding box center [833, 103] width 81 height 36
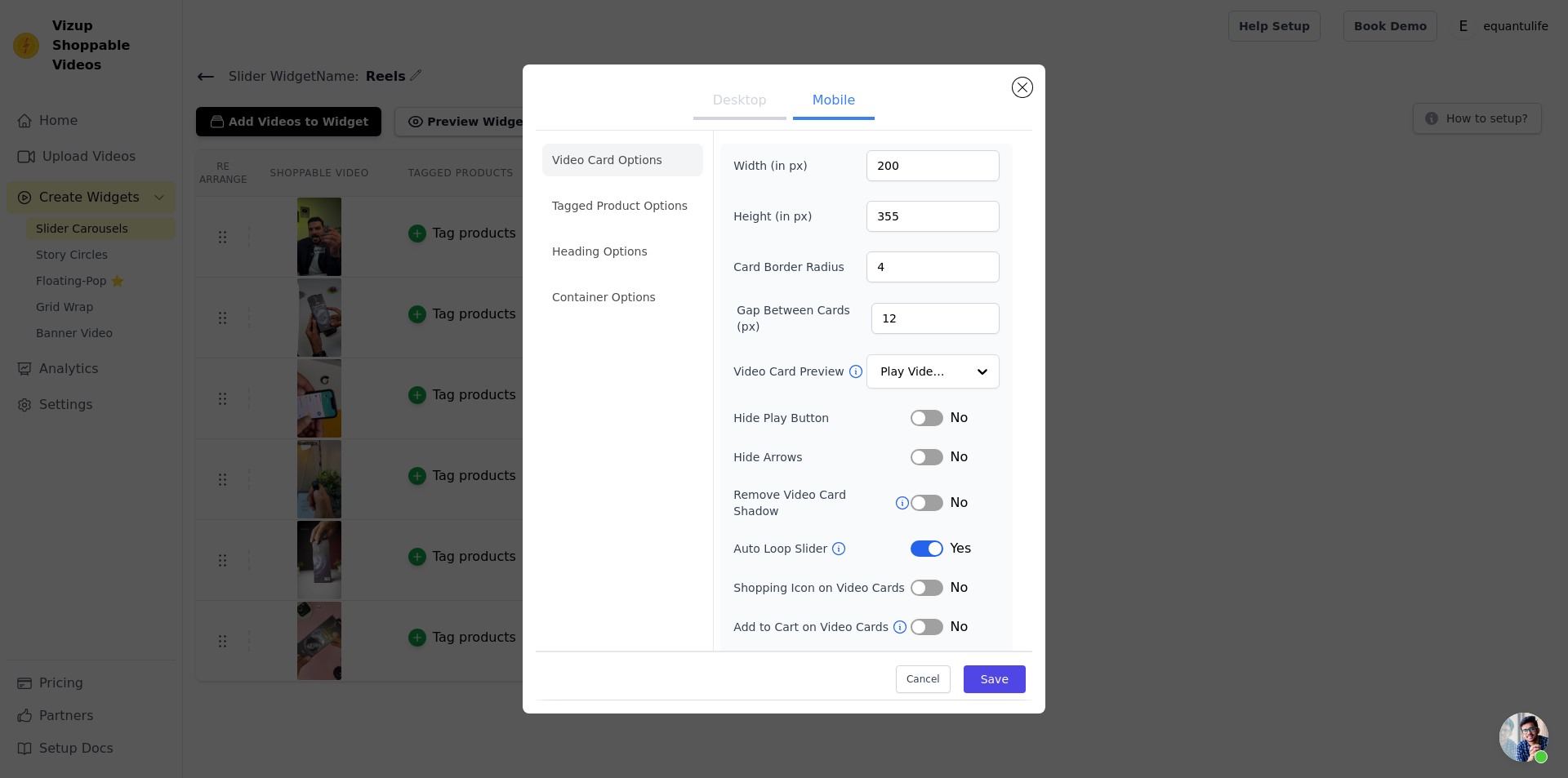
click at [925, 465] on div "No" at bounding box center [956, 457] width 89 height 20
click at [917, 450] on button "Label" at bounding box center [927, 457] width 33 height 16
click at [912, 419] on button "Label" at bounding box center [927, 418] width 33 height 16
click at [736, 112] on button "Desktop" at bounding box center [740, 102] width 93 height 36
click at [999, 665] on button "Save" at bounding box center [995, 679] width 62 height 27
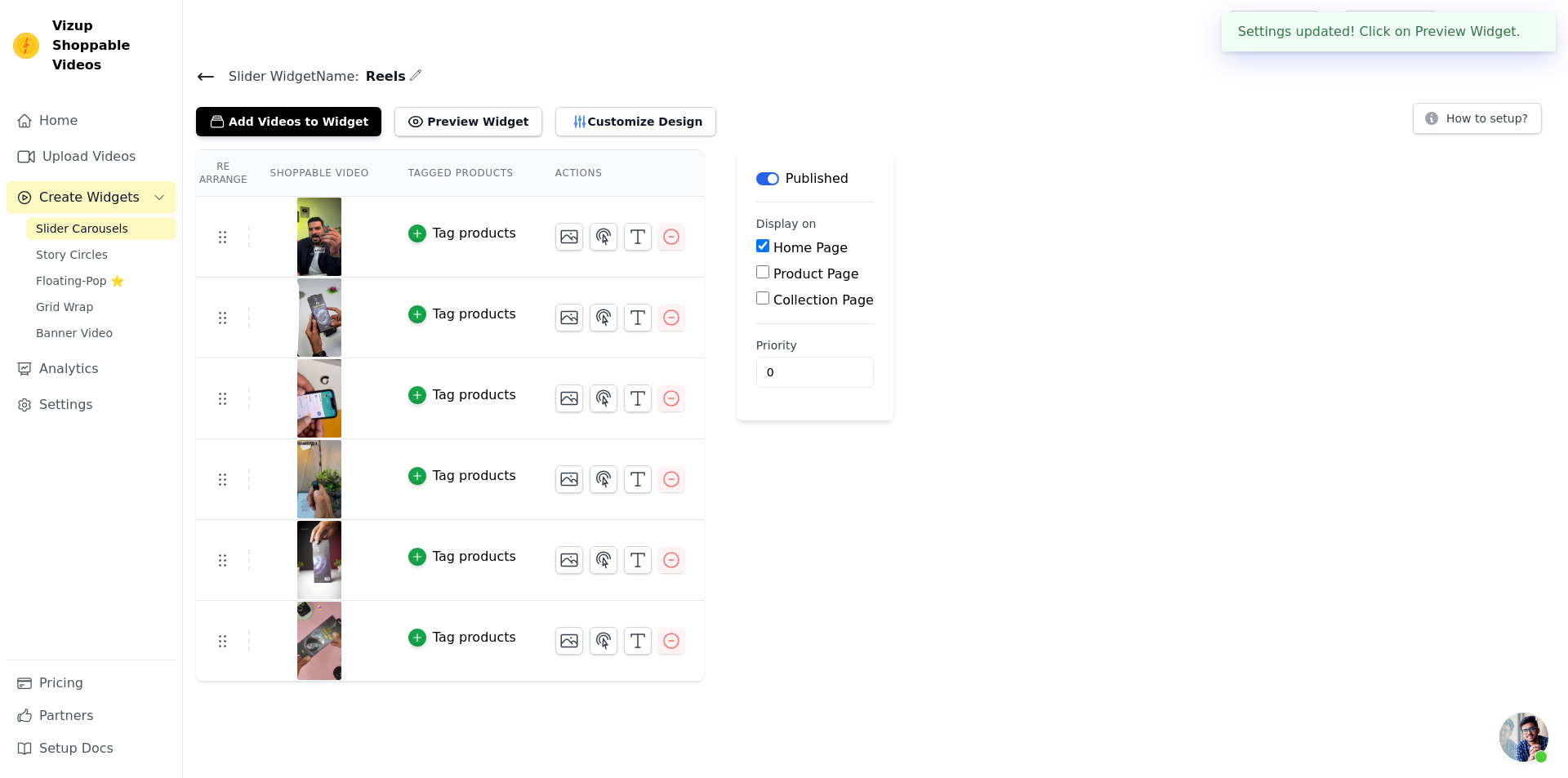
click at [214, 80] on icon at bounding box center [206, 76] width 20 height 20
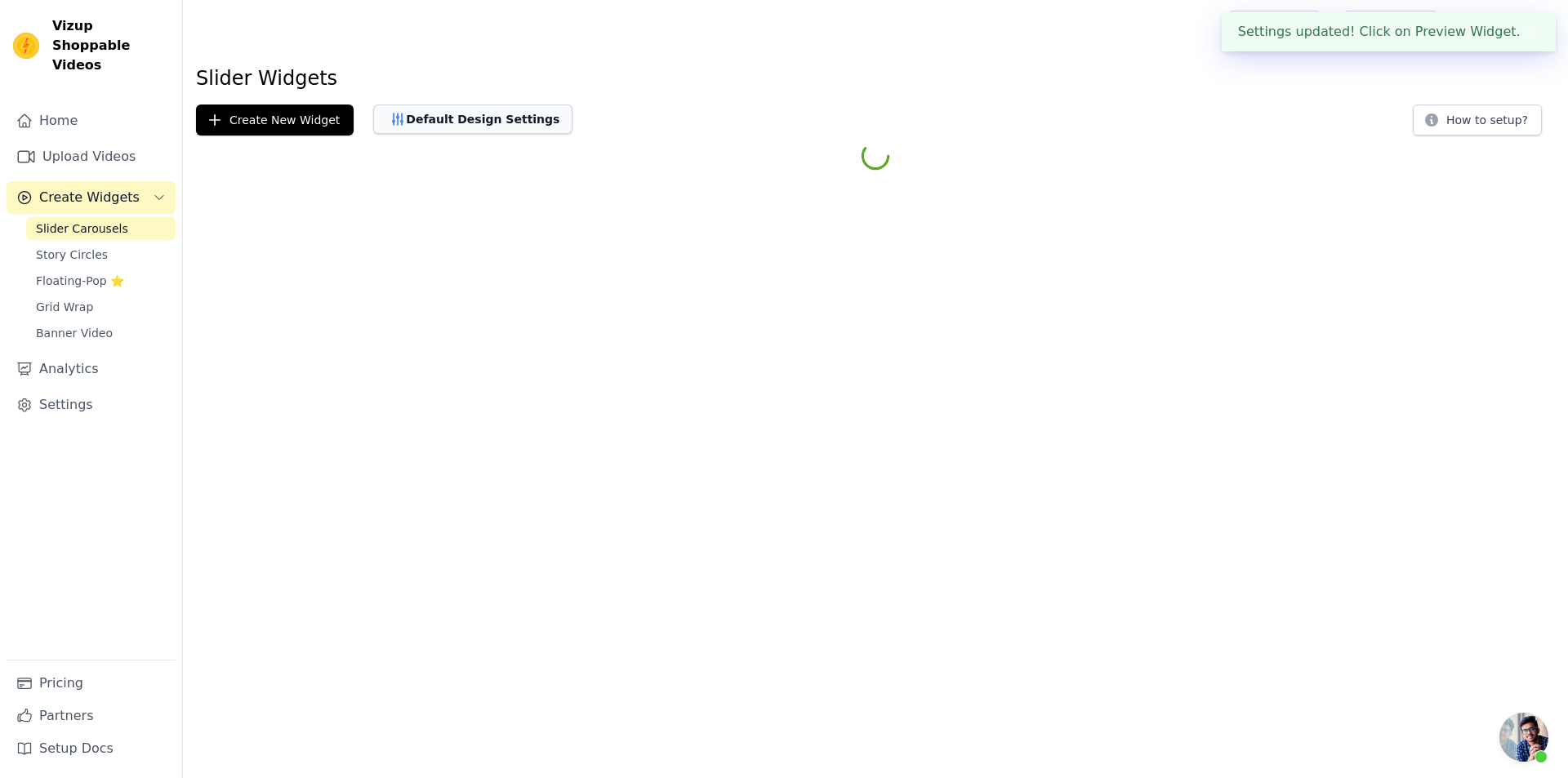
click at [480, 125] on button "Default Design Settings" at bounding box center [473, 119] width 200 height 29
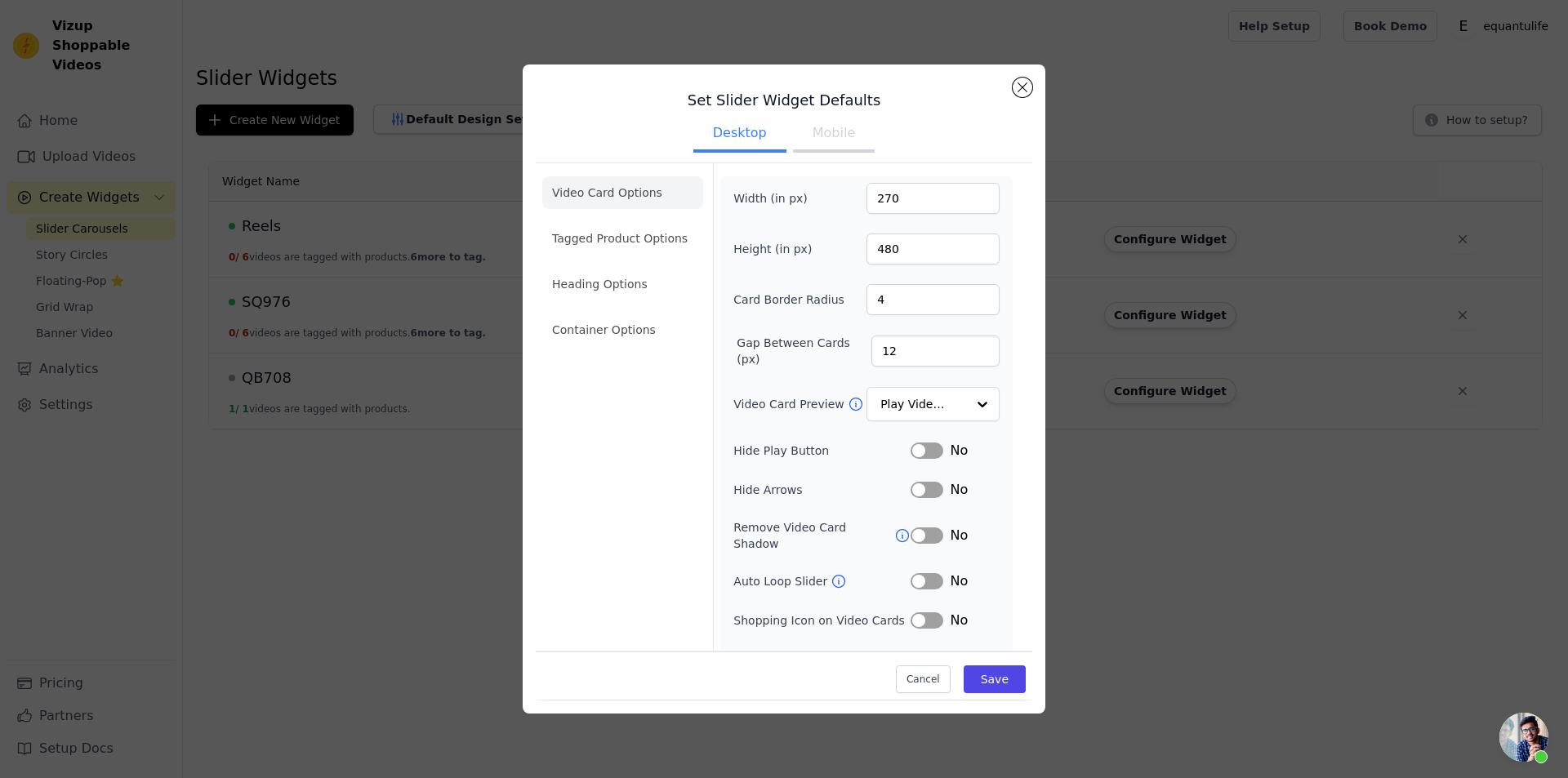
drag, startPoint x: 913, startPoint y: 486, endPoint x: 920, endPoint y: 465, distance: 22.1
click at [913, 486] on button "Label" at bounding box center [927, 490] width 33 height 16
click at [921, 454] on button "Label" at bounding box center [927, 450] width 33 height 16
click at [976, 681] on button "Save" at bounding box center [995, 680] width 62 height 27
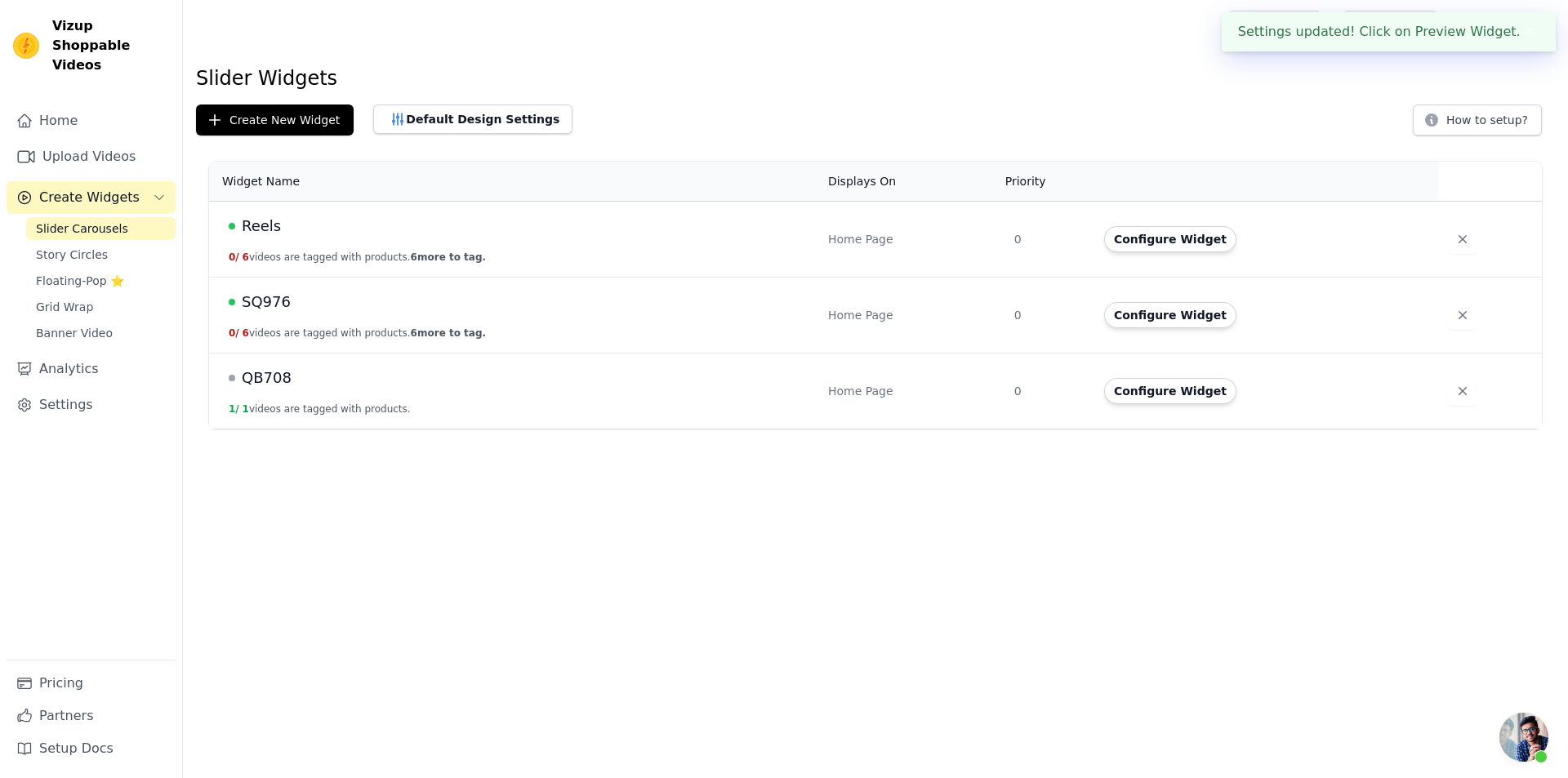
click at [1425, 36] on div "Settings updated! Click on Preview Widget. ✖" at bounding box center [1389, 32] width 334 height 39
drag, startPoint x: 699, startPoint y: 92, endPoint x: 1311, endPoint y: 12, distance: 617.2
click at [700, 92] on div "Slider Widgets Create New Widget Default Design Settings How to setup? Widget N…" at bounding box center [876, 250] width 1386 height 370
click at [1464, 45] on div "Settings updated! Click on Preview Widget. ✖" at bounding box center [1389, 32] width 334 height 39
click at [1531, 38] on button "✖" at bounding box center [1530, 32] width 19 height 20
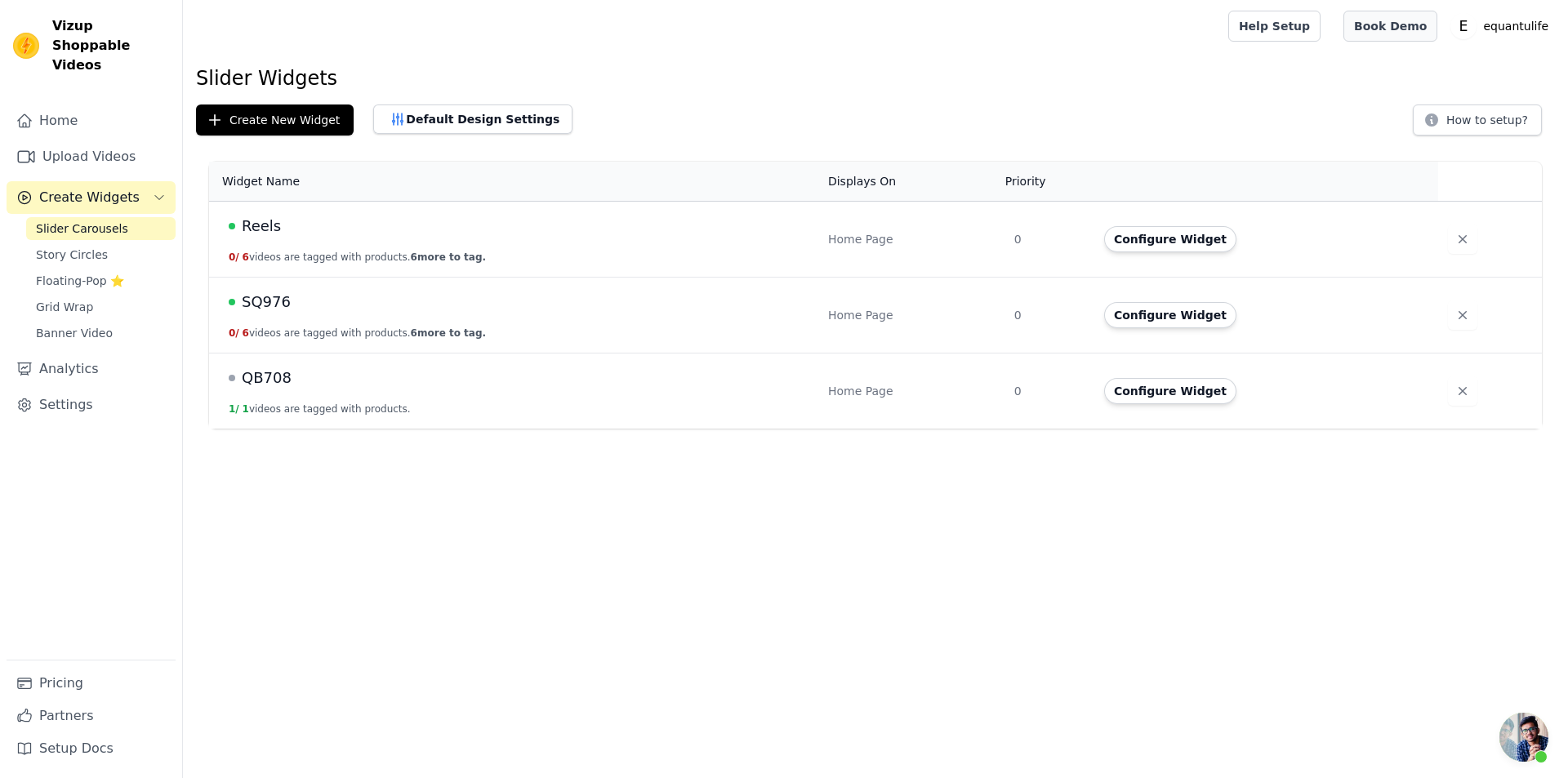
click at [1403, 27] on link "Book Demo" at bounding box center [1391, 26] width 94 height 31
click at [486, 115] on button "Default Design Settings" at bounding box center [473, 119] width 200 height 29
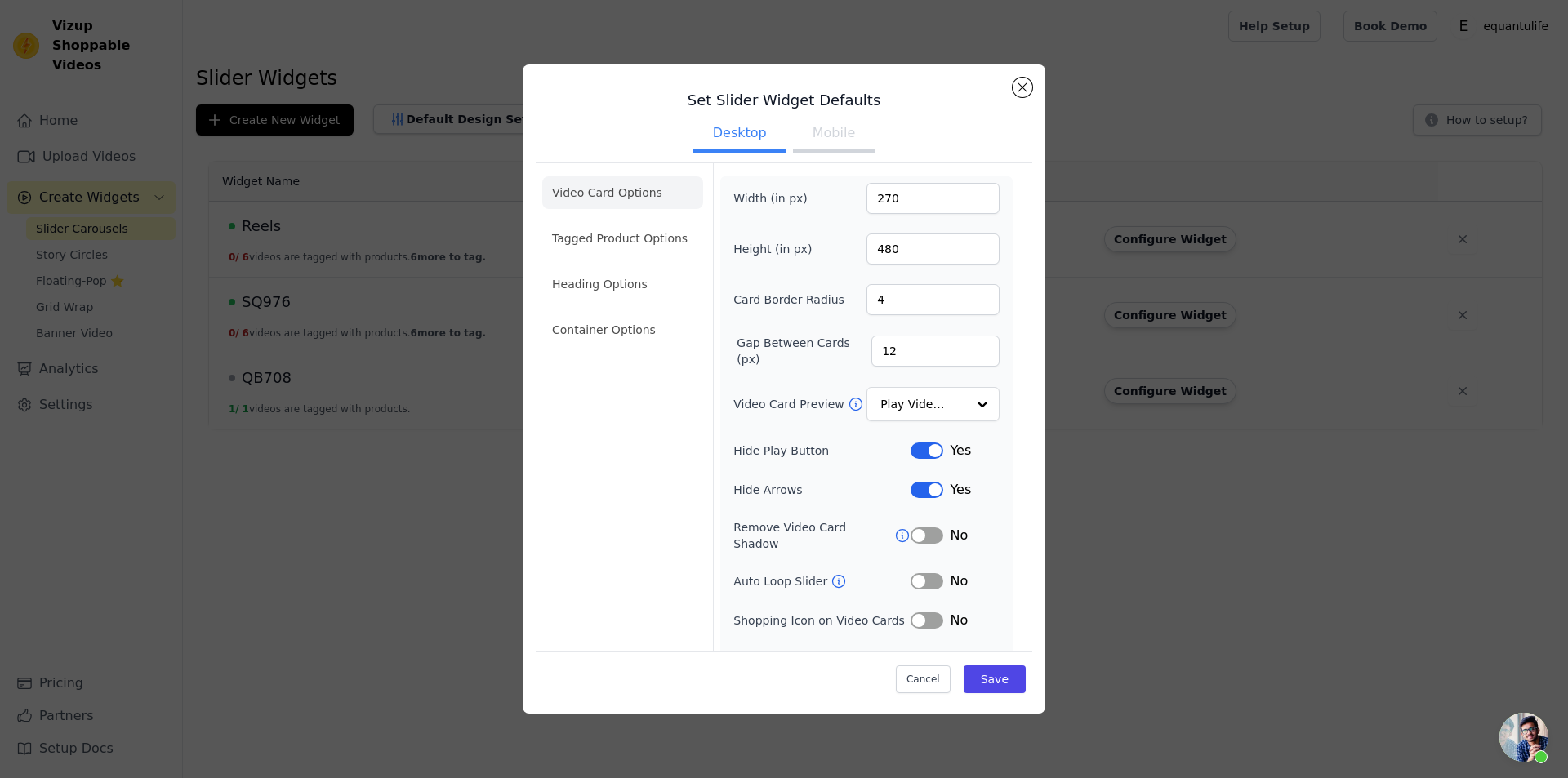
click at [796, 140] on button "Mobile" at bounding box center [833, 134] width 81 height 36
click at [912, 454] on button "Label" at bounding box center [927, 450] width 33 height 16
click at [745, 138] on button "Desktop" at bounding box center [740, 134] width 93 height 36
click at [919, 450] on button "Label" at bounding box center [927, 450] width 33 height 16
click at [914, 482] on button "Label" at bounding box center [927, 490] width 33 height 16
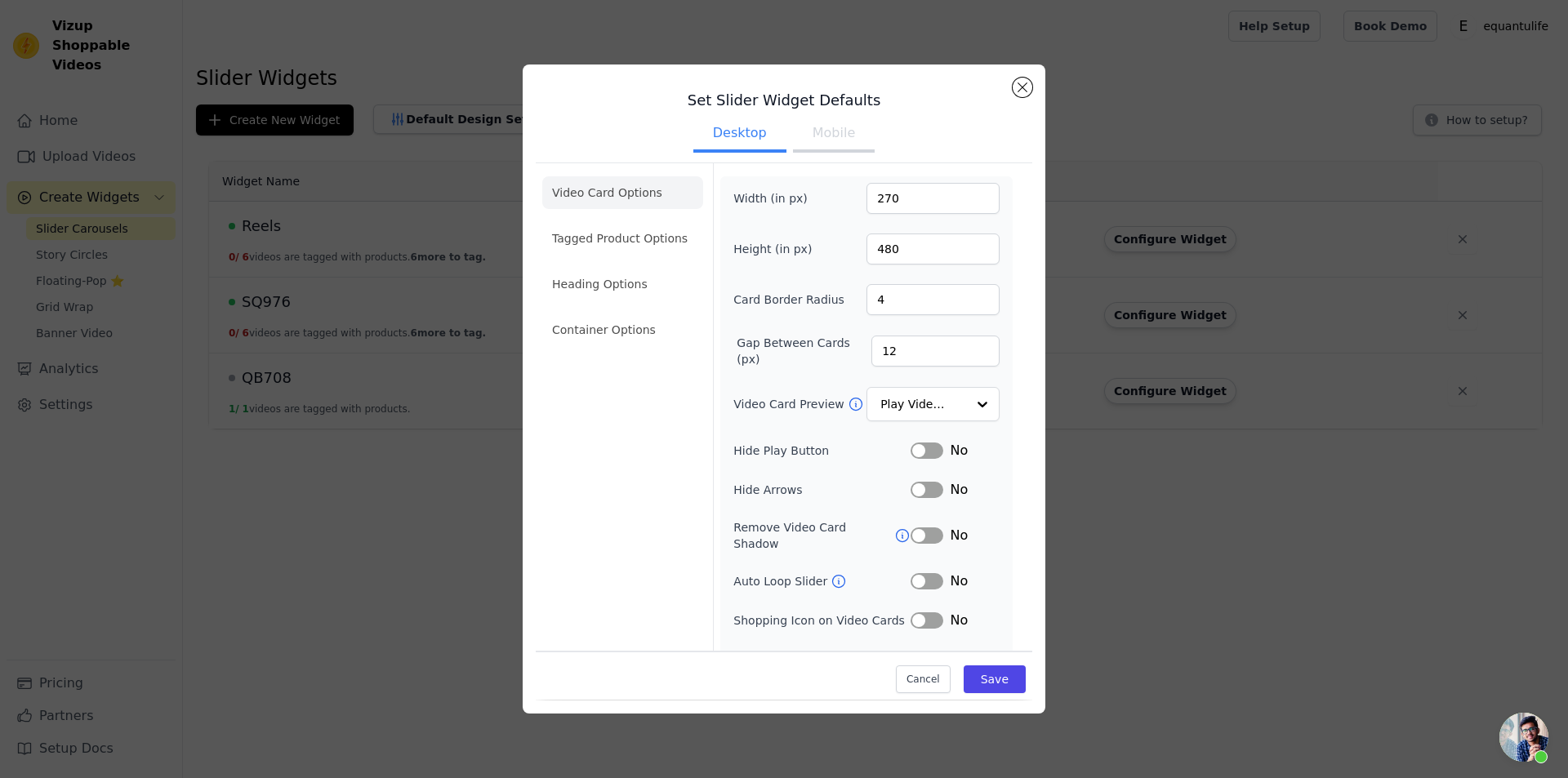
click at [824, 134] on button "Mobile" at bounding box center [833, 134] width 81 height 36
click at [977, 672] on button "Save" at bounding box center [995, 680] width 62 height 27
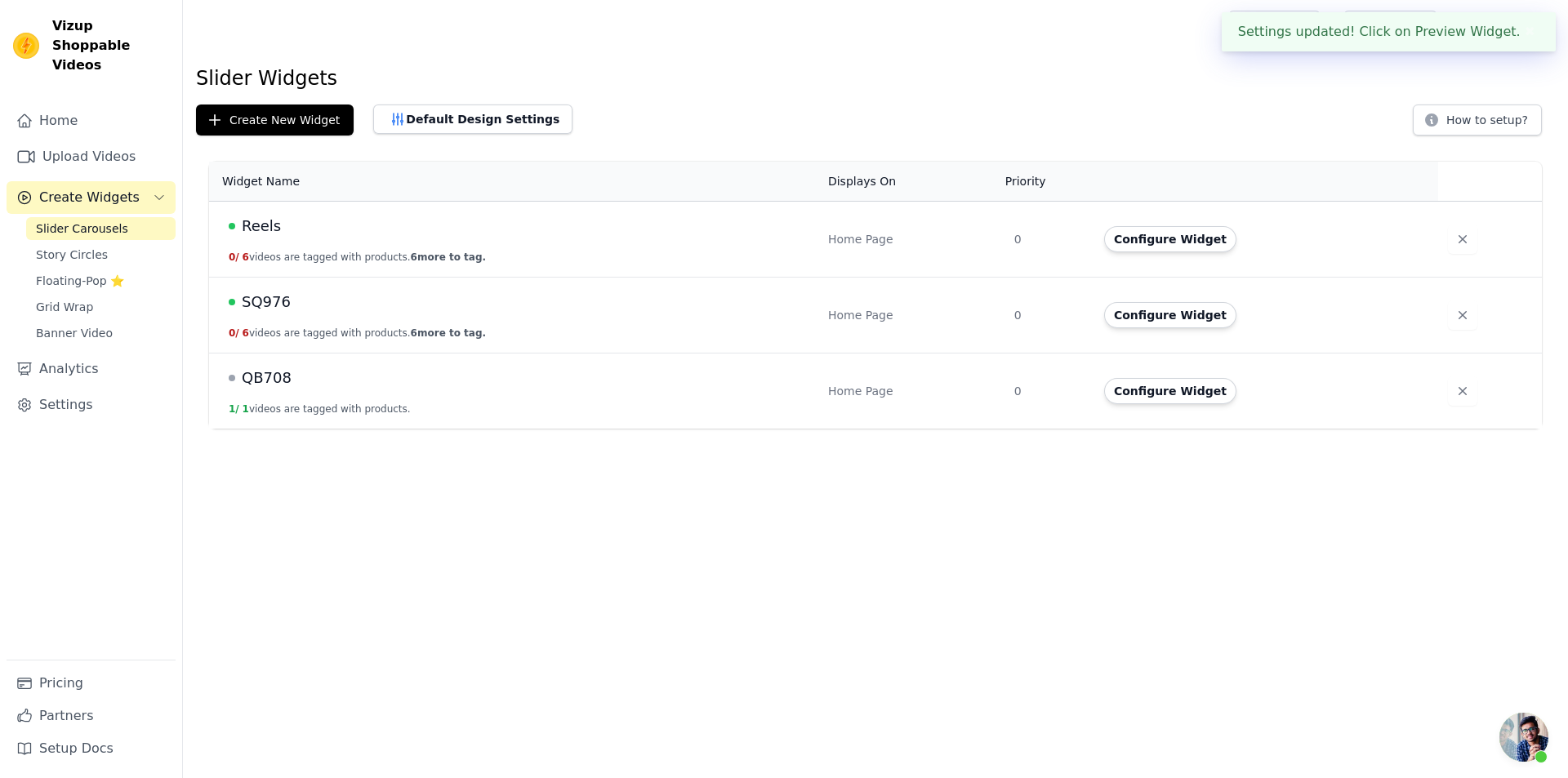
click at [274, 223] on span "Reels" at bounding box center [261, 226] width 39 height 23
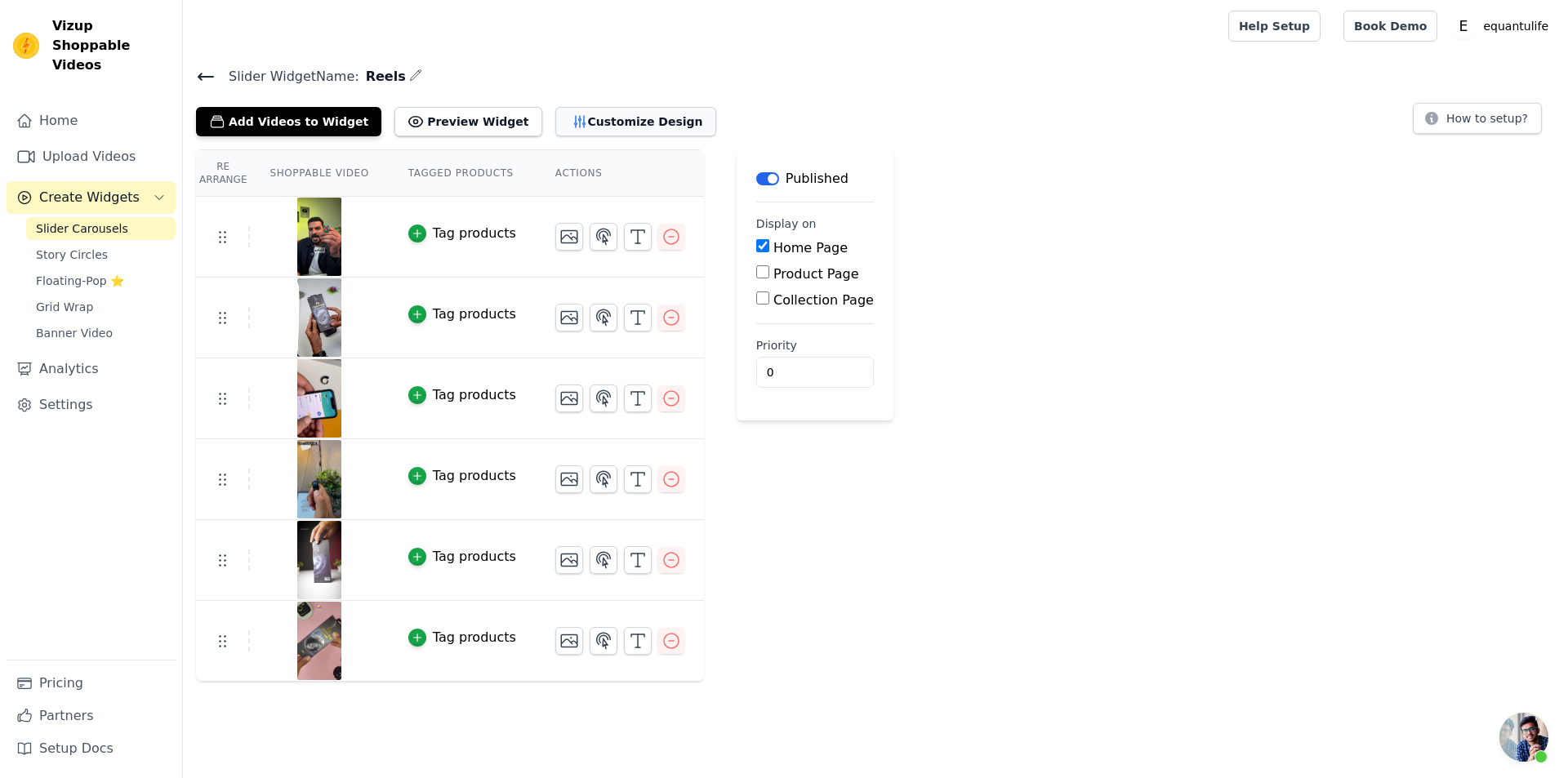
click at [572, 130] on button "Customize Design" at bounding box center [636, 122] width 161 height 29
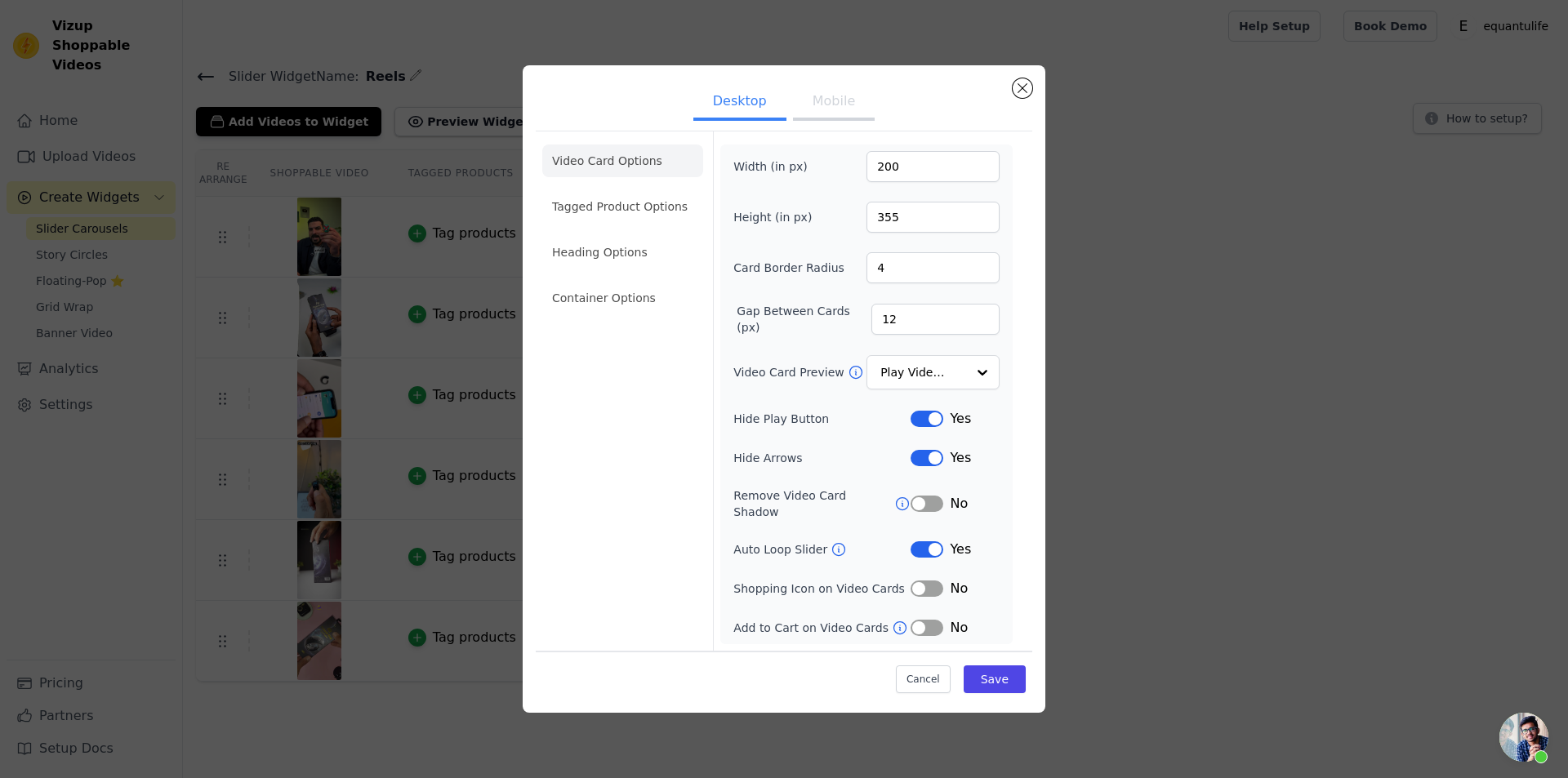
click at [931, 427] on button "Label" at bounding box center [927, 419] width 33 height 16
click at [926, 456] on button "Label" at bounding box center [927, 458] width 33 height 16
drag, startPoint x: 824, startPoint y: 98, endPoint x: 831, endPoint y: 115, distance: 18.4
click at [823, 98] on button "Mobile" at bounding box center [833, 103] width 81 height 36
click at [911, 408] on div "Yes" at bounding box center [956, 418] width 89 height 20
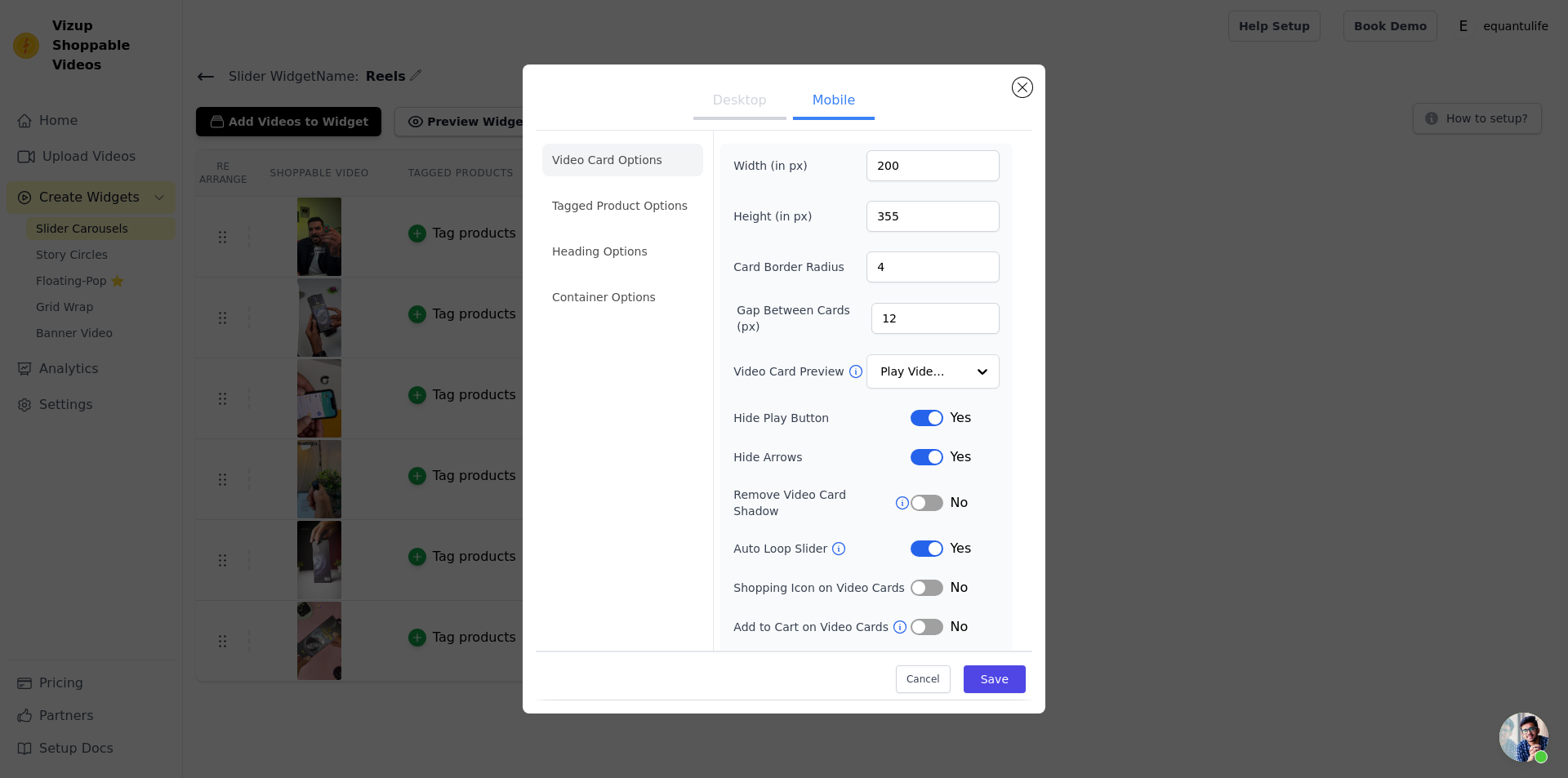
click at [923, 457] on button "Label" at bounding box center [927, 457] width 33 height 16
click at [918, 422] on button "Label" at bounding box center [927, 418] width 33 height 16
click at [912, 372] on input "Video Card Preview" at bounding box center [923, 372] width 84 height 33
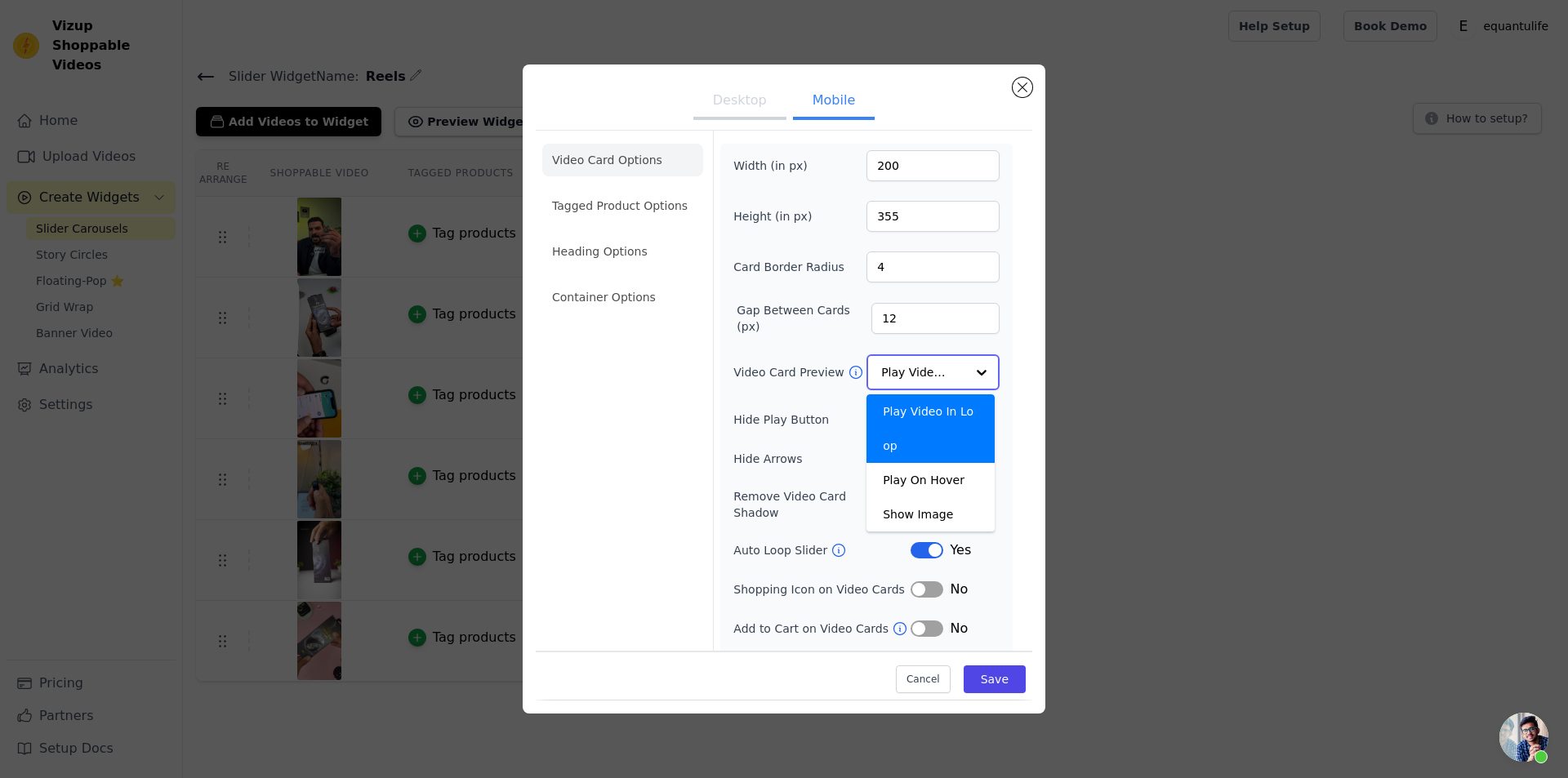
click at [916, 365] on input "Video Card Preview" at bounding box center [923, 372] width 84 height 33
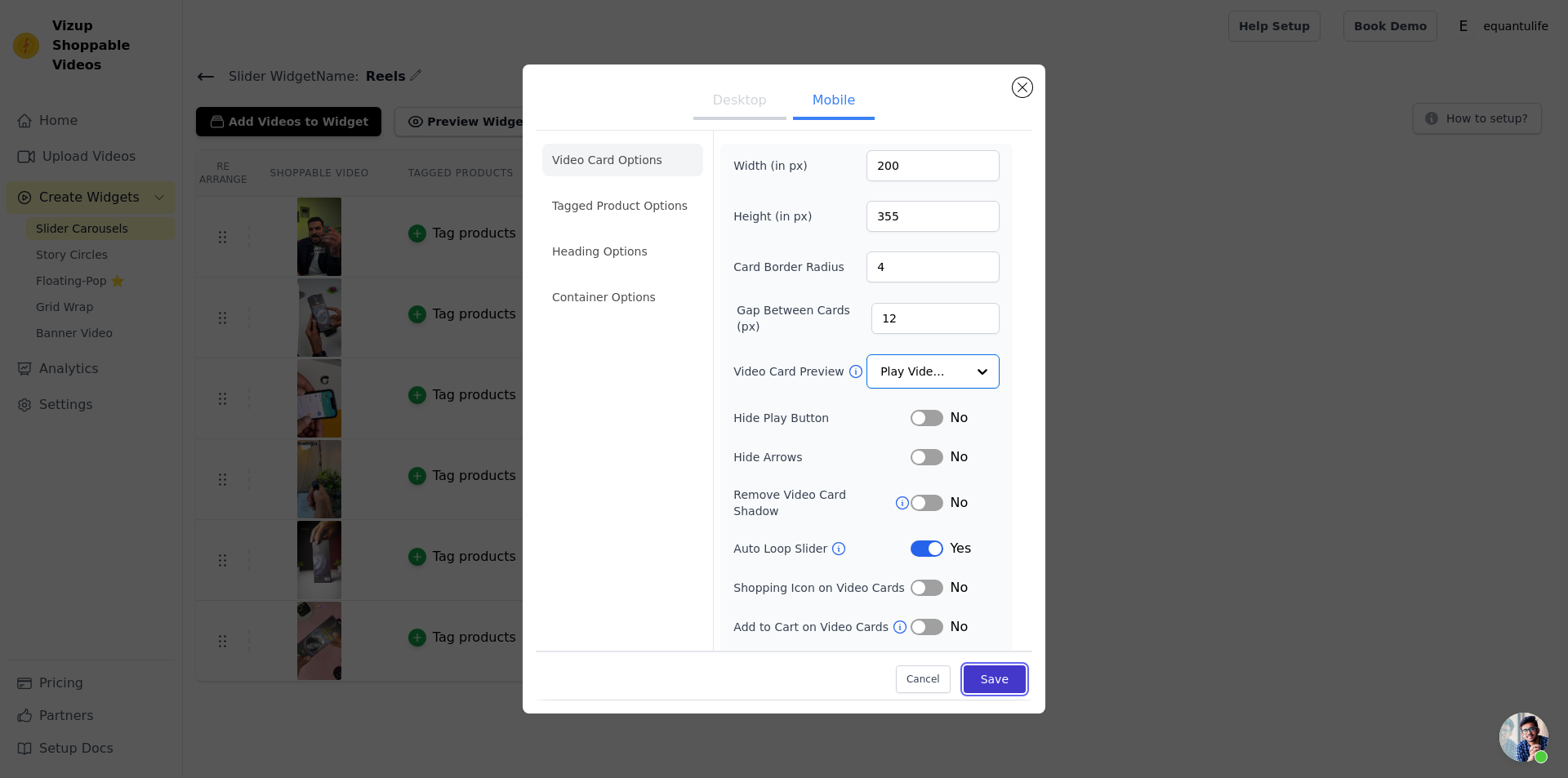
click at [982, 679] on button "Save" at bounding box center [995, 680] width 62 height 27
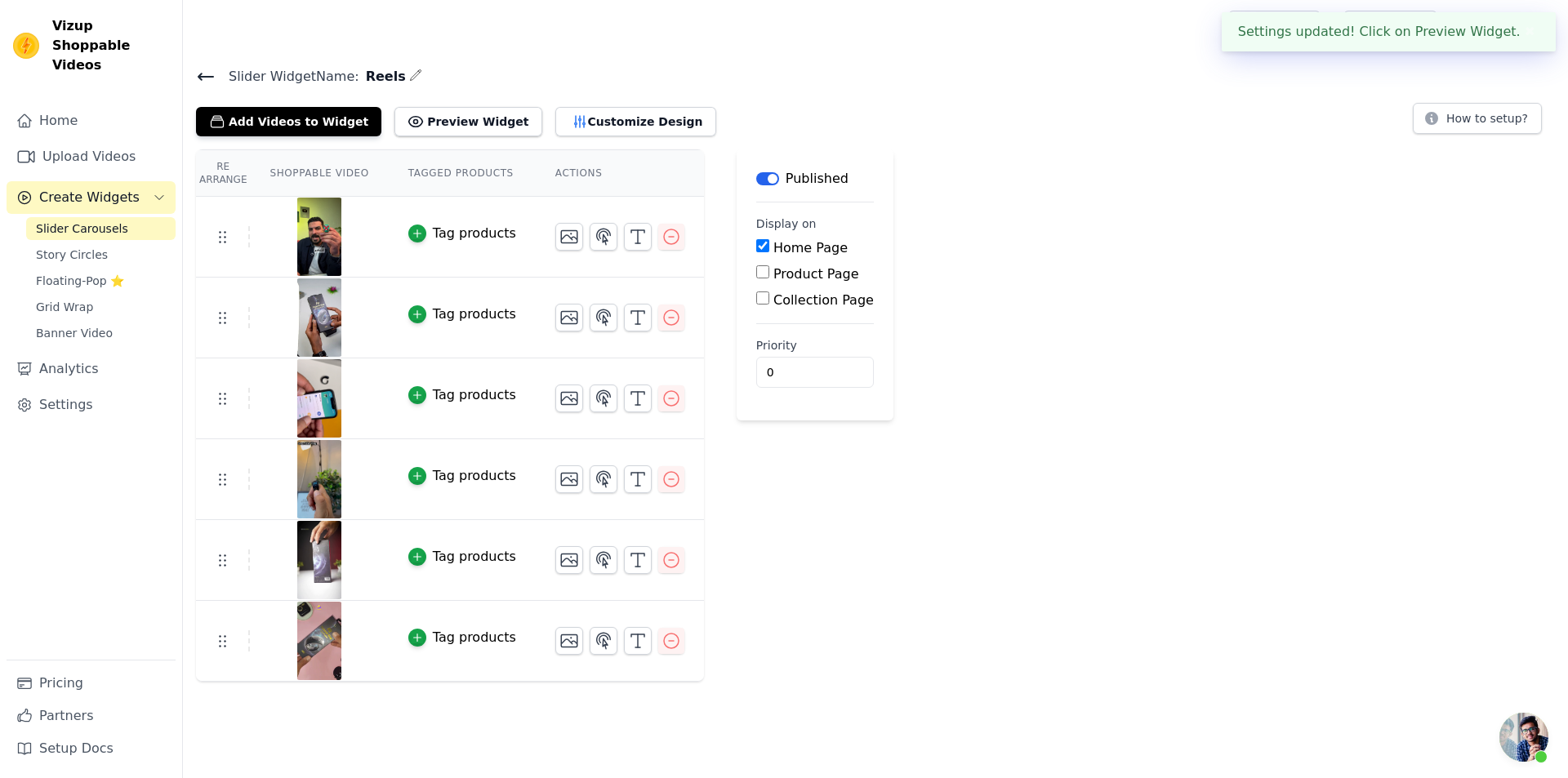
click at [1195, 389] on div "Re Arrange Shoppable Video Tagged Products Actions Tag products Tag products Ta…" at bounding box center [876, 416] width 1386 height 532
click at [569, 116] on button "Customize Design" at bounding box center [636, 122] width 161 height 29
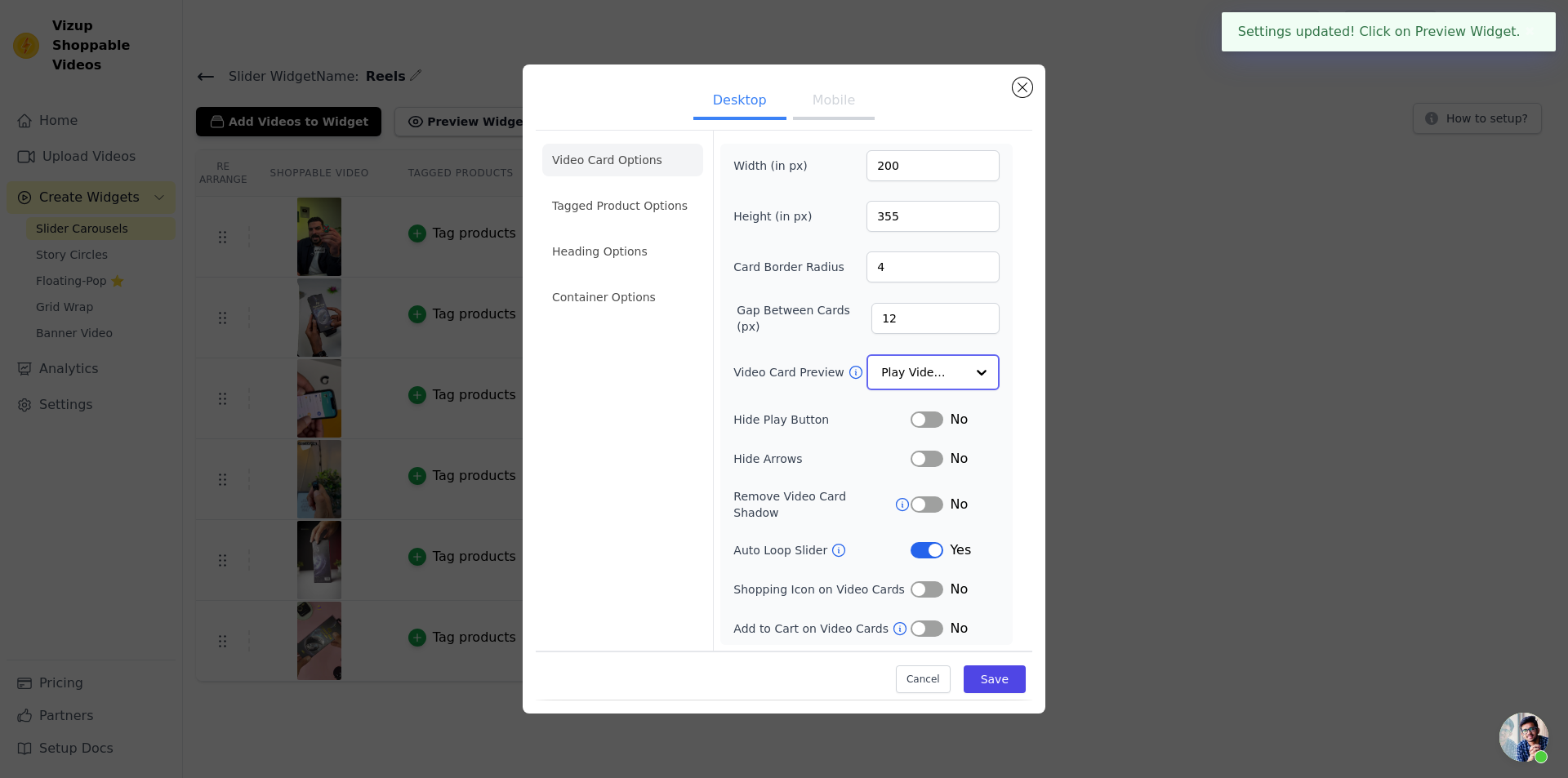
click at [949, 389] on input "Video Card Preview" at bounding box center [923, 372] width 84 height 33
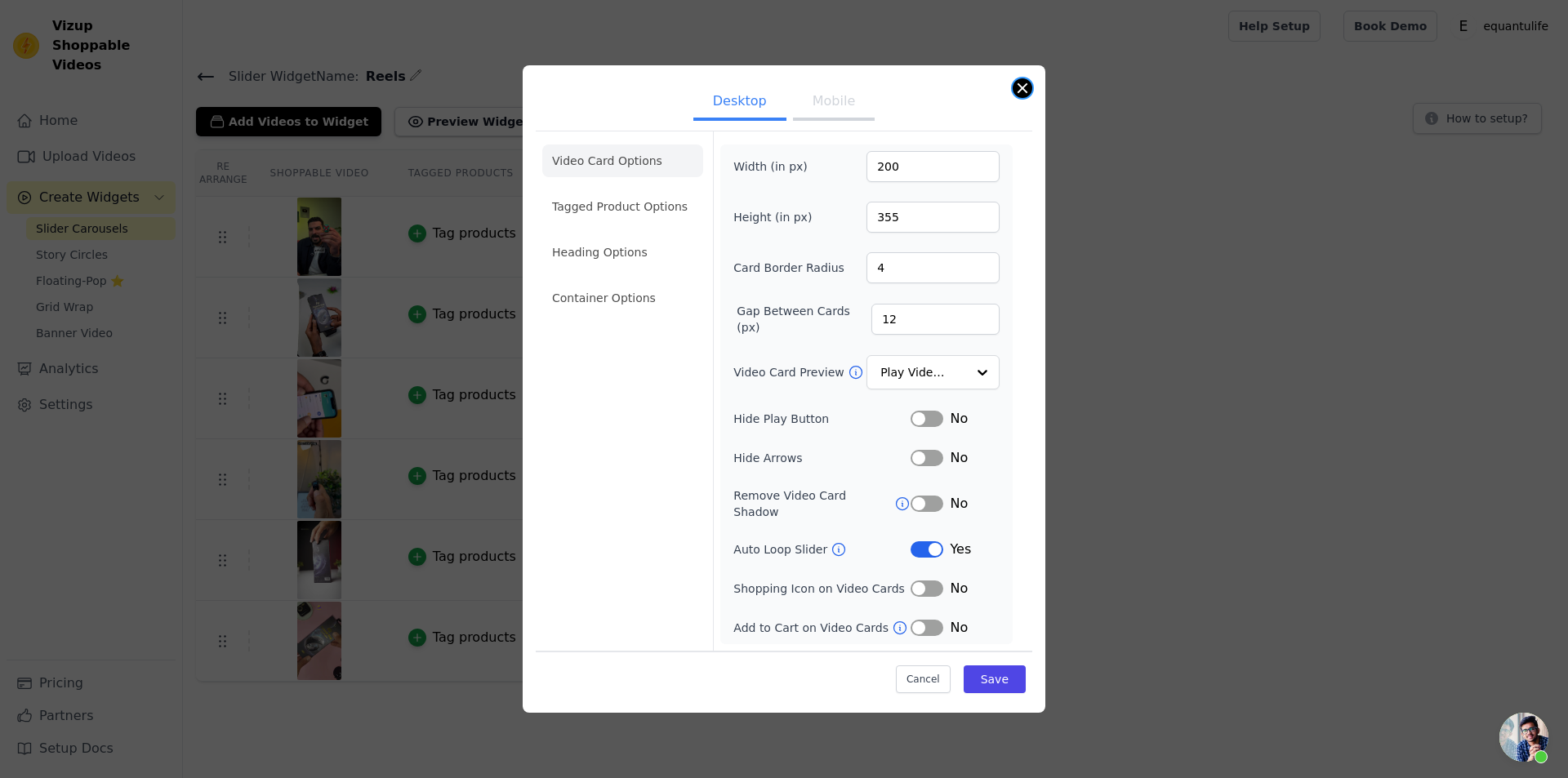
click at [1017, 93] on button "Close modal" at bounding box center [1022, 88] width 20 height 20
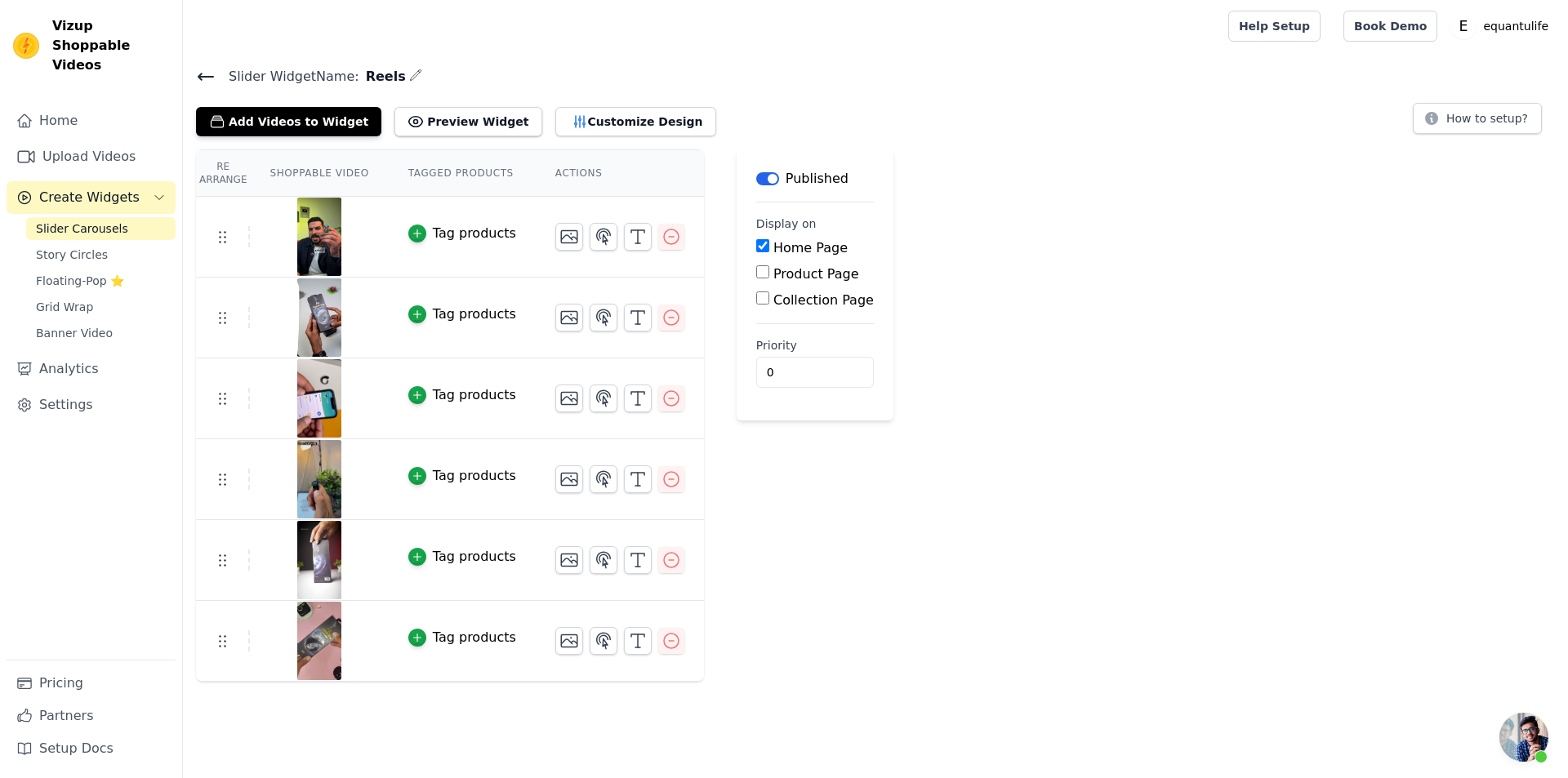
click at [208, 79] on icon at bounding box center [206, 76] width 20 height 20
